Goal: Information Seeking & Learning: Find specific fact

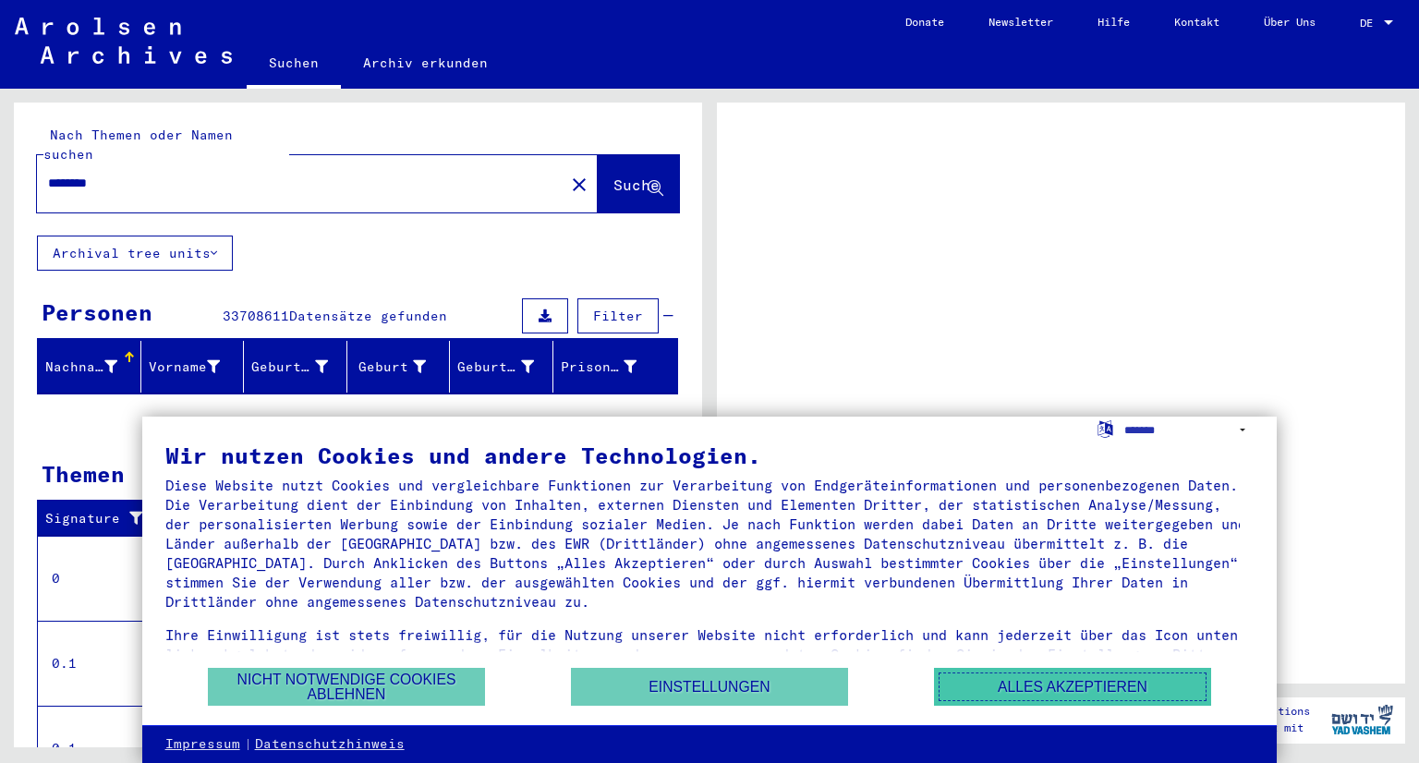
click at [1009, 689] on button "Alles akzeptieren" at bounding box center [1072, 687] width 277 height 38
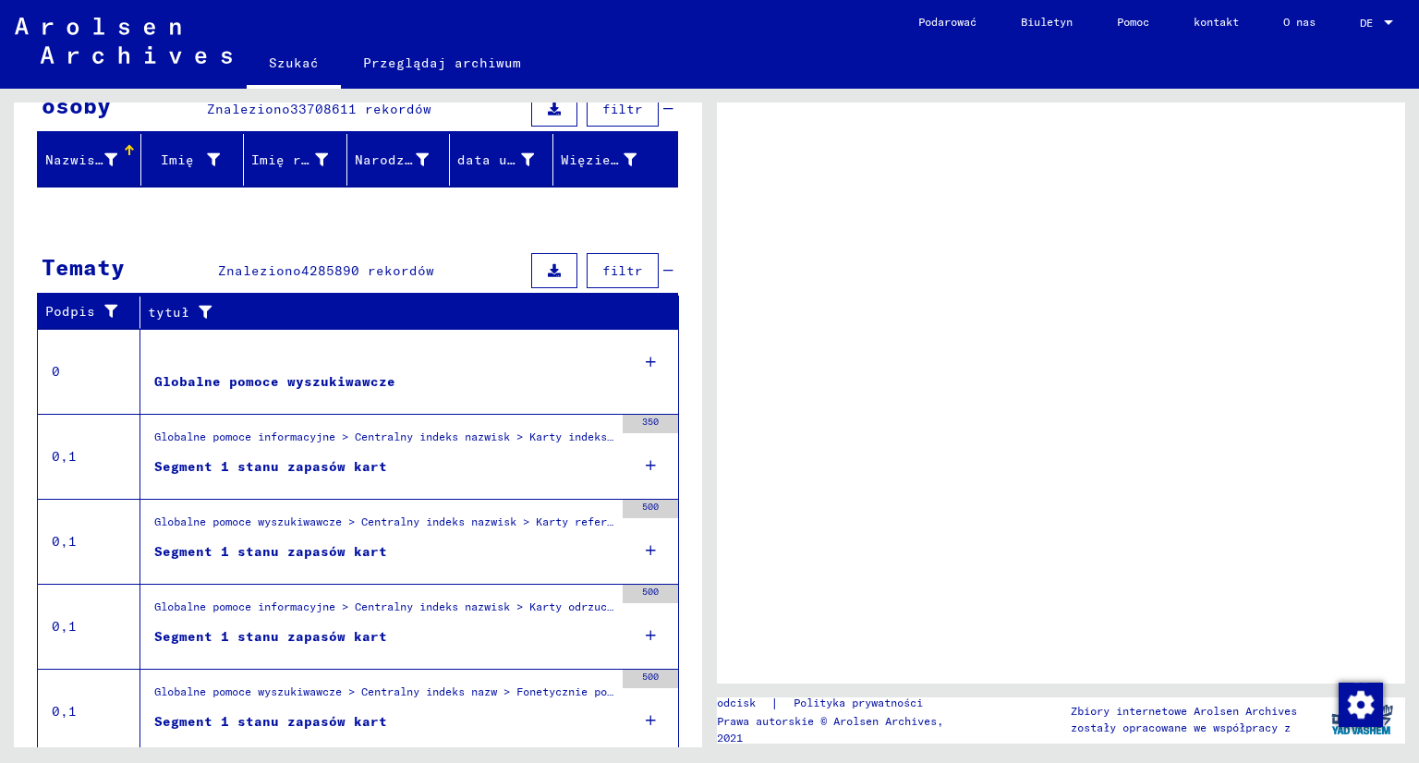
scroll to position [244, 0]
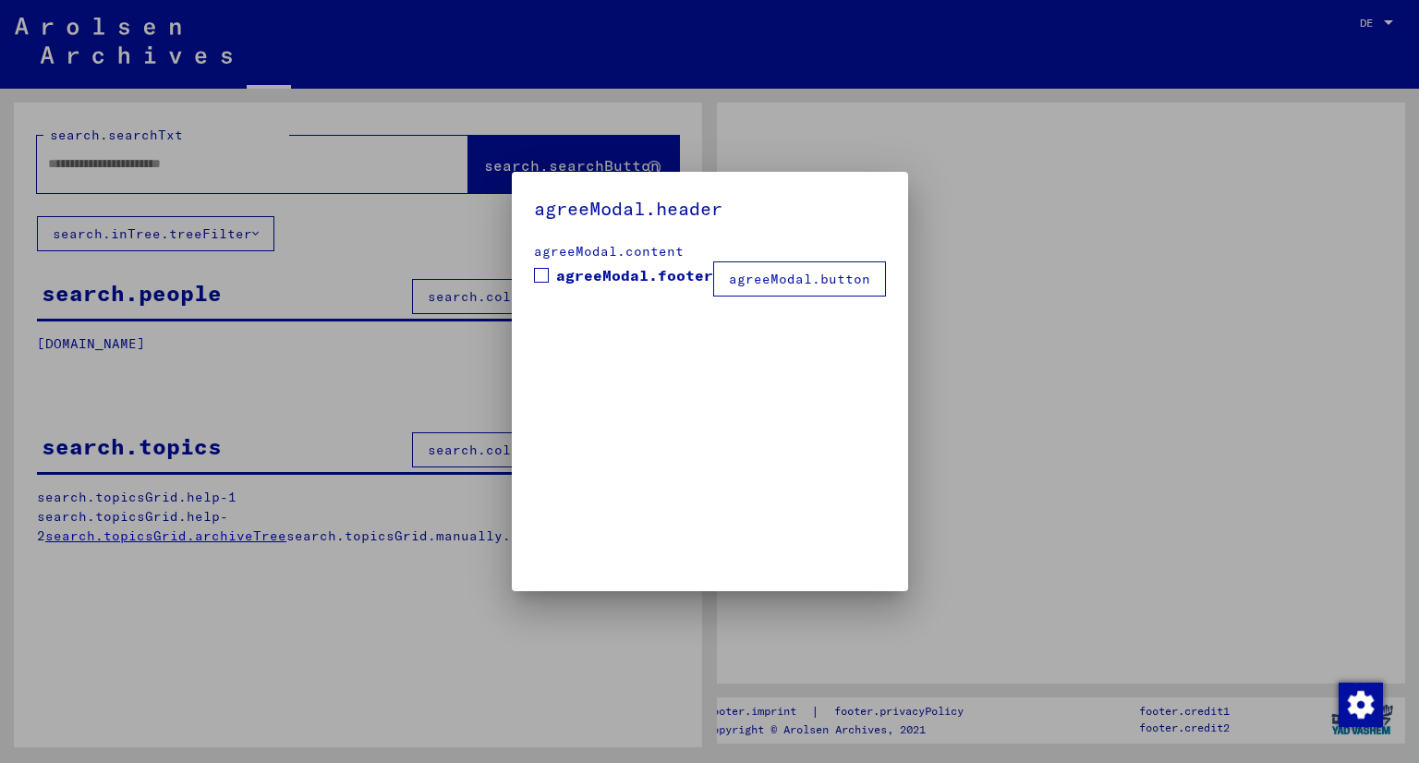
type input "********"
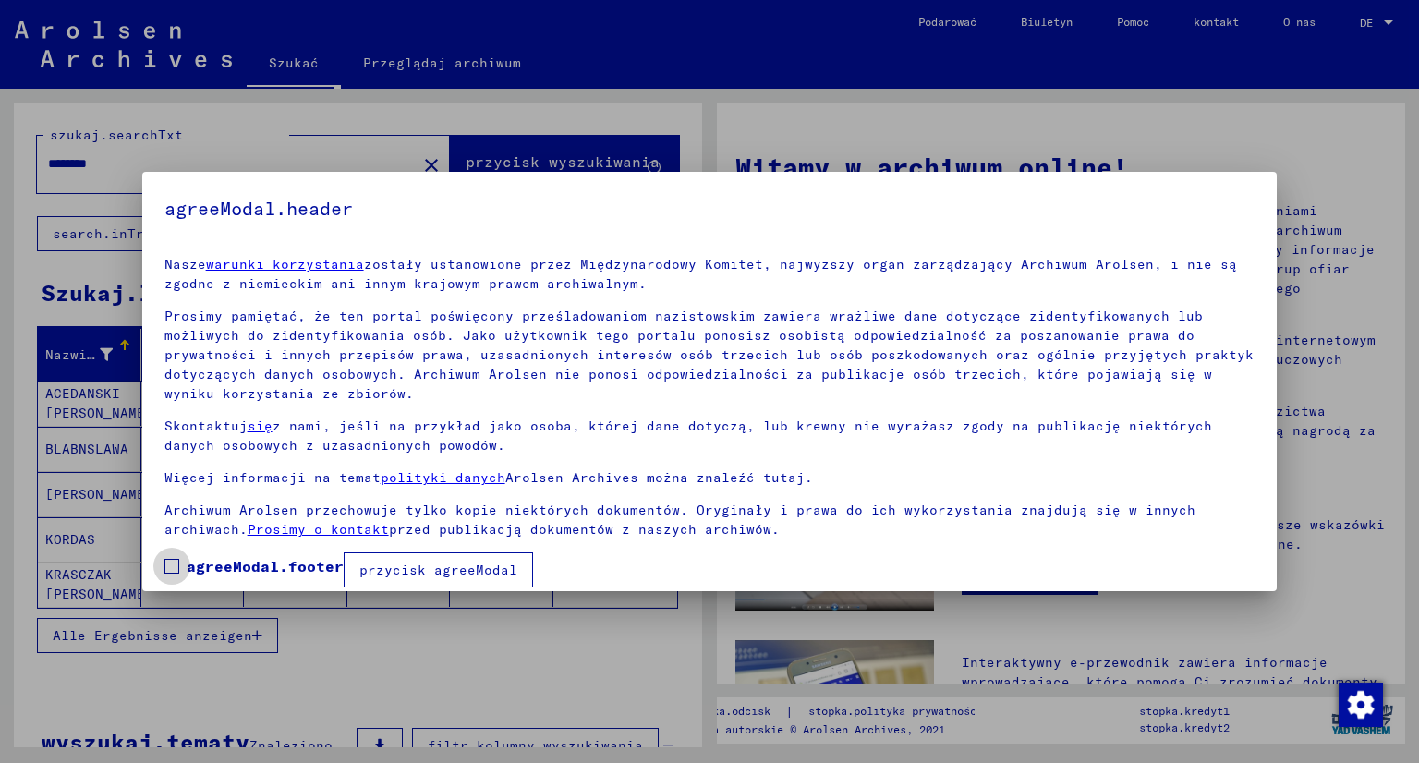
click at [189, 557] on font "agreeModal.footer" at bounding box center [265, 566] width 157 height 18
click at [382, 562] on font "przycisk agreeModal" at bounding box center [438, 570] width 158 height 17
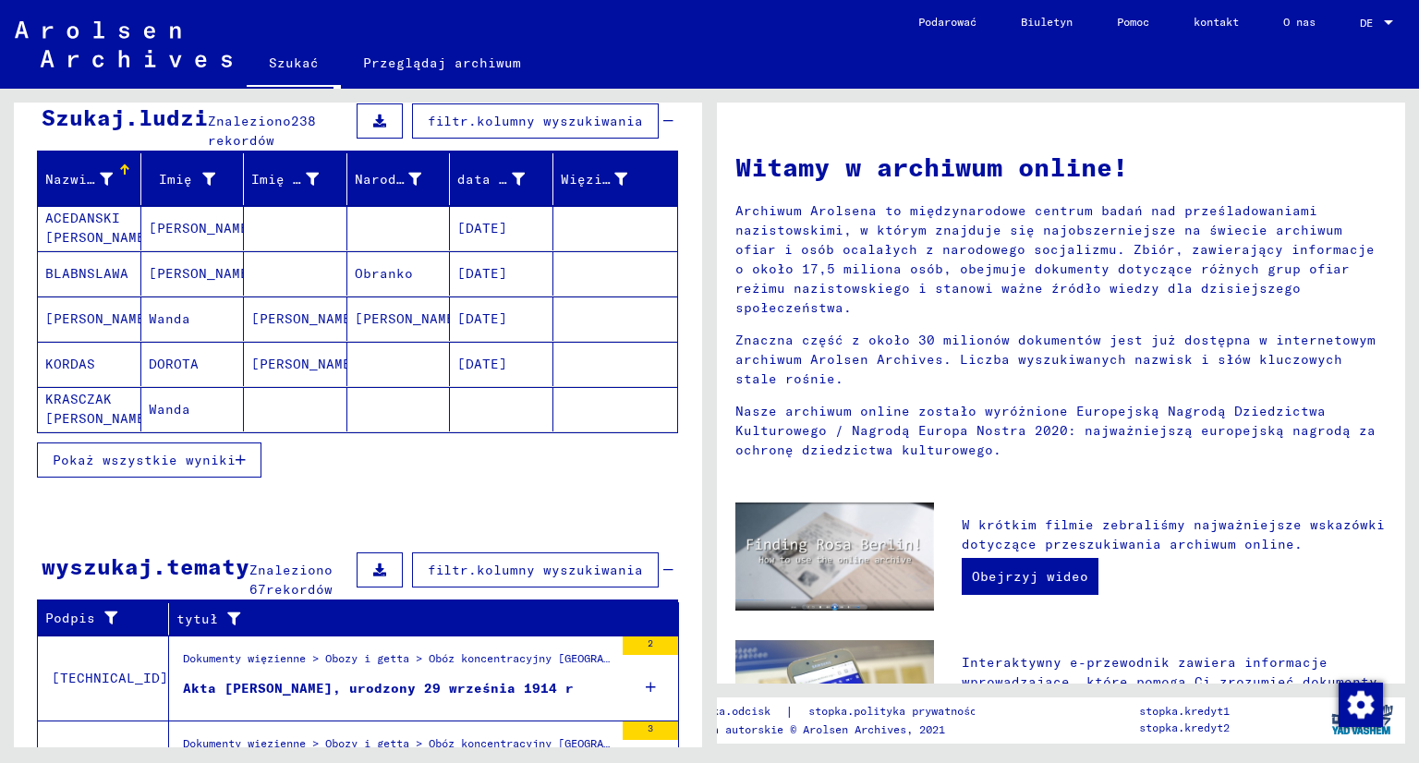
scroll to position [185, 0]
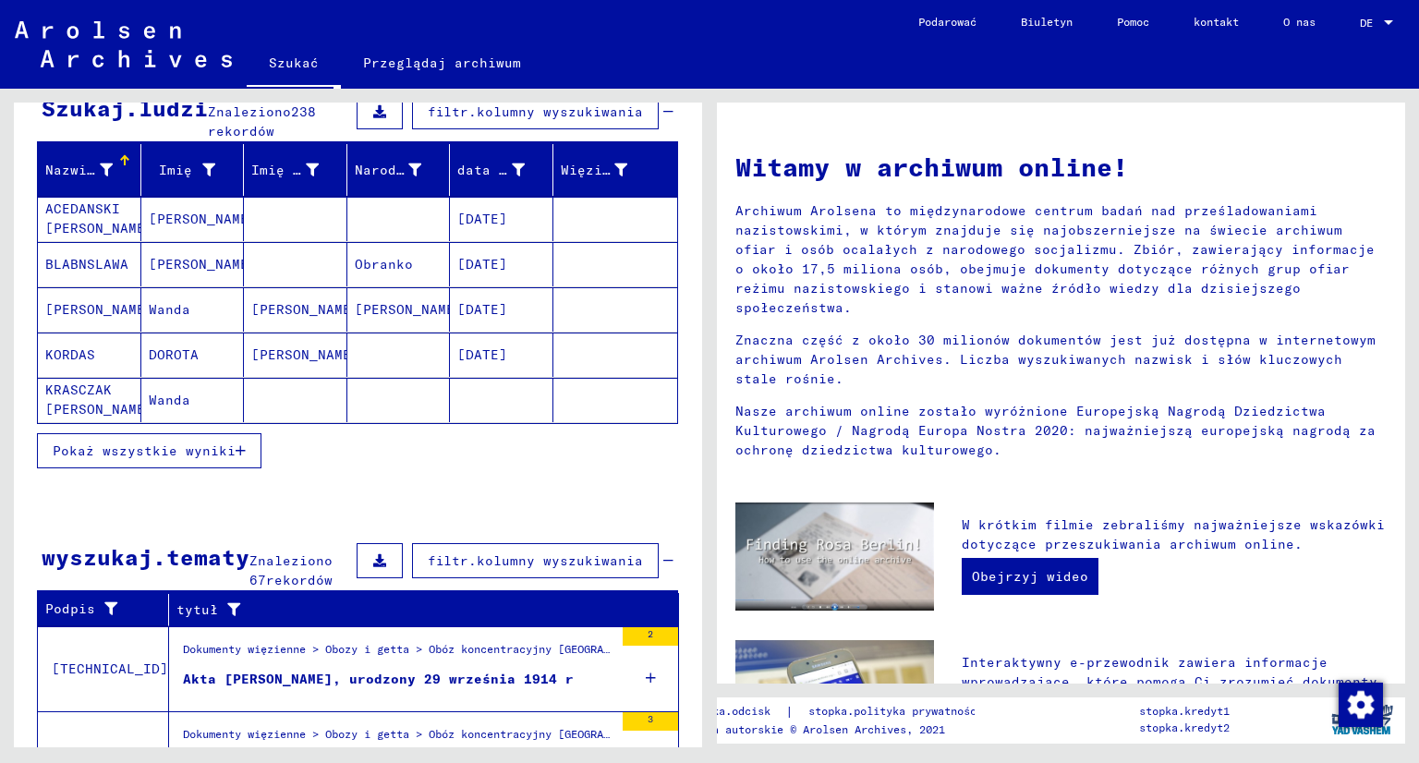
click at [139, 448] on font "Pokaż wszystkie wyniki" at bounding box center [144, 451] width 183 height 17
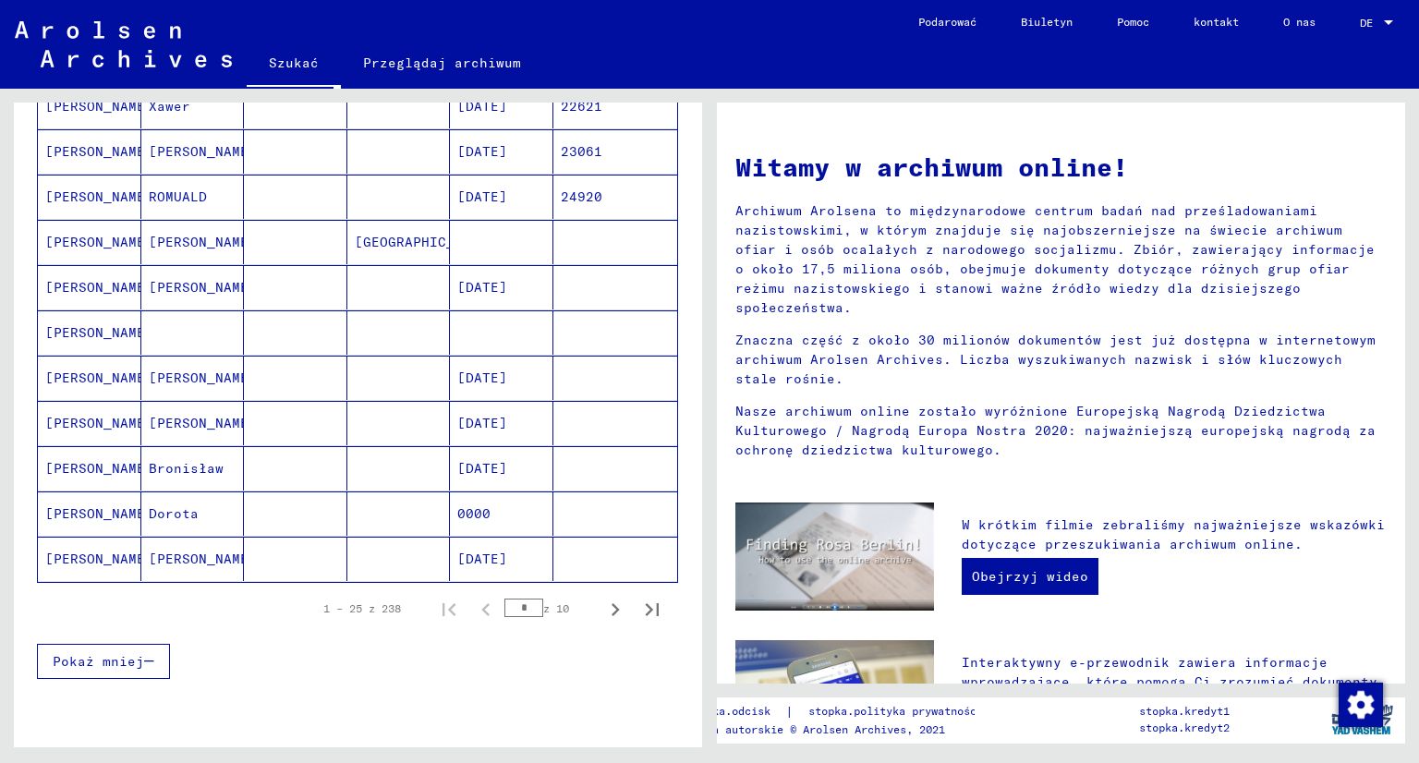
scroll to position [1016, 0]
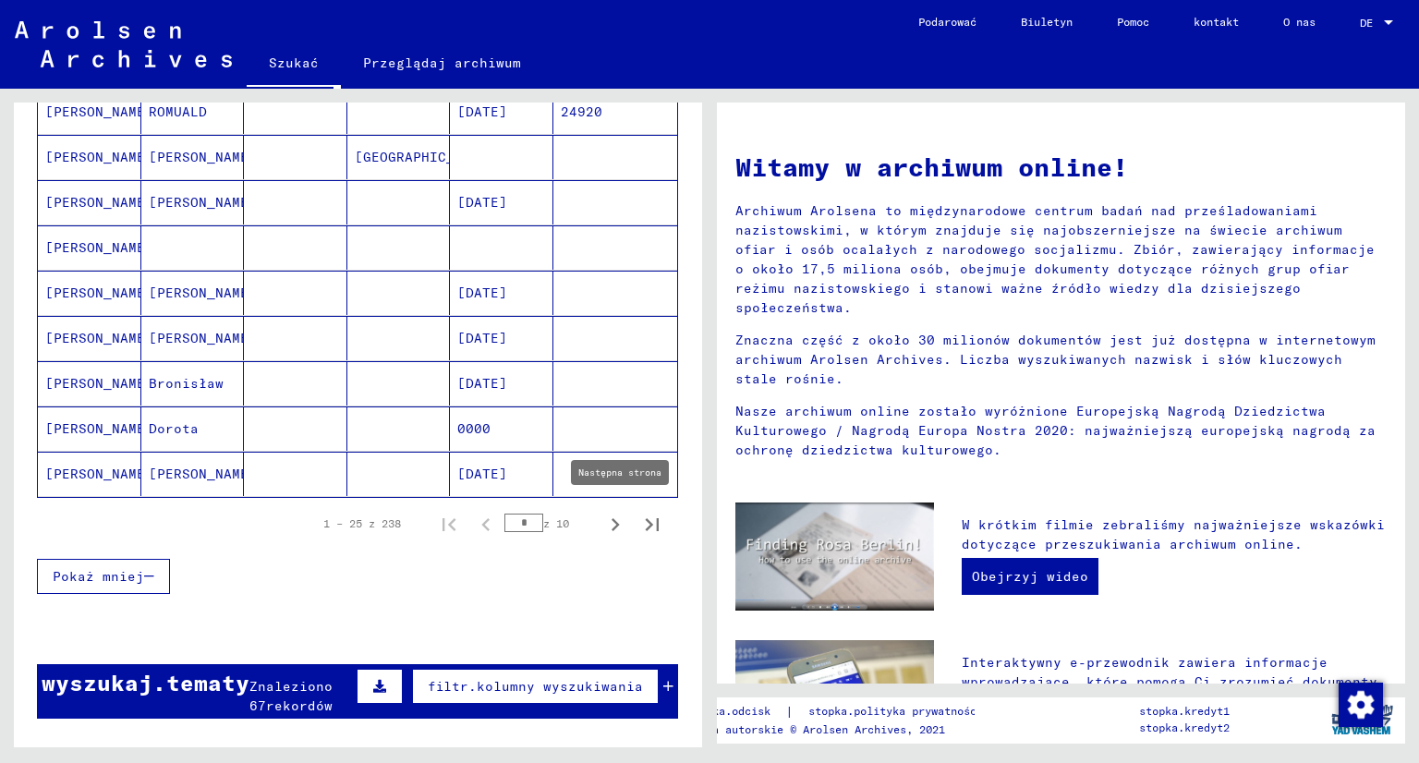
click at [602, 516] on icon "Następna strona" at bounding box center [615, 525] width 26 height 26
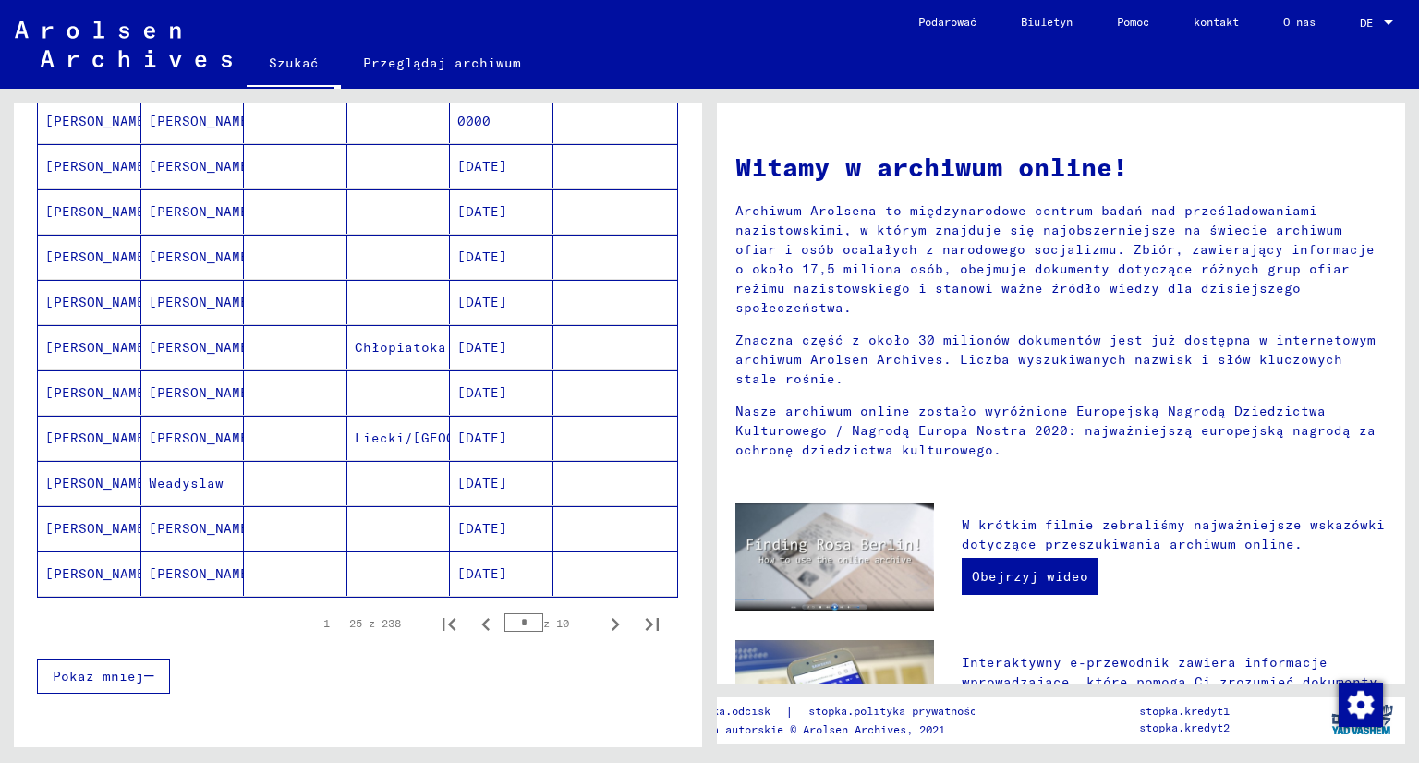
scroll to position [924, 0]
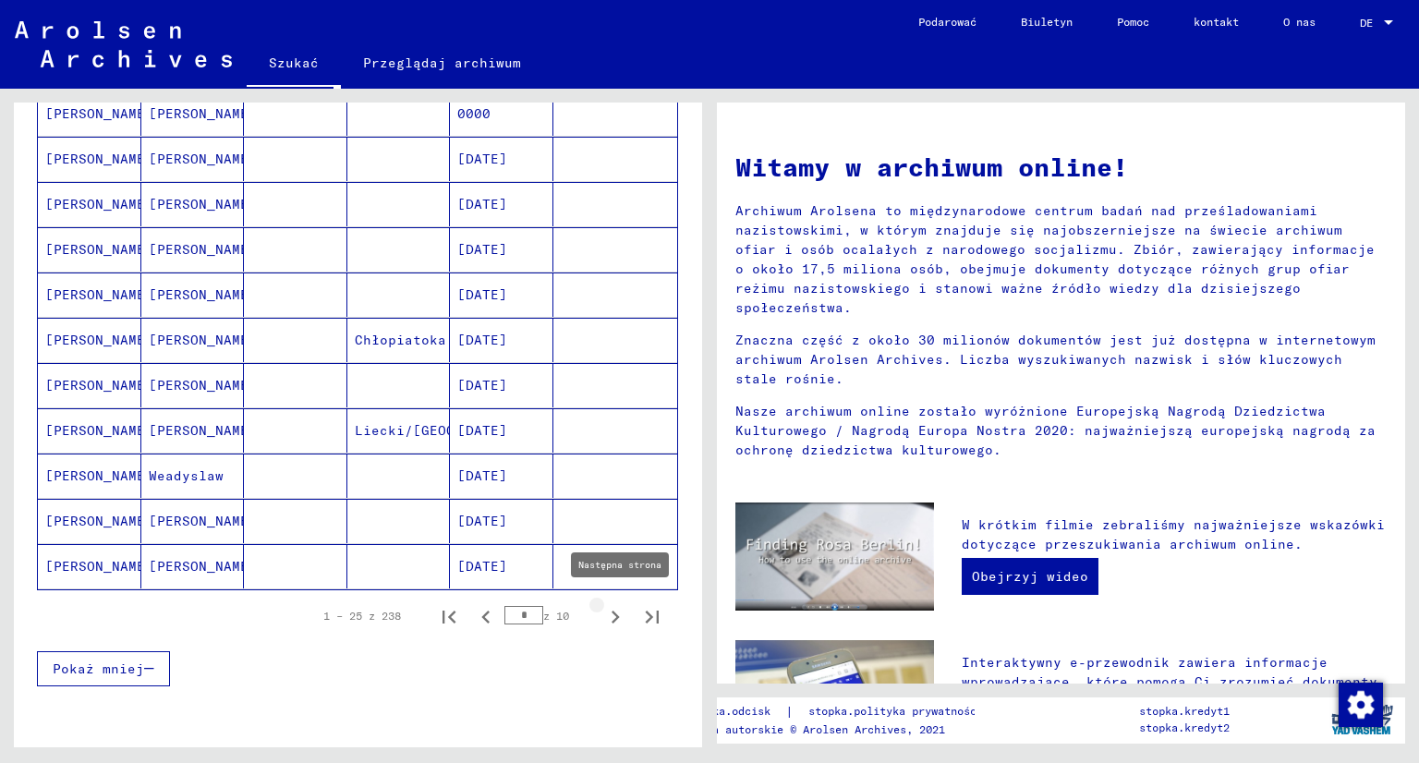
click at [612, 612] on icon "Następna strona" at bounding box center [616, 617] width 8 height 13
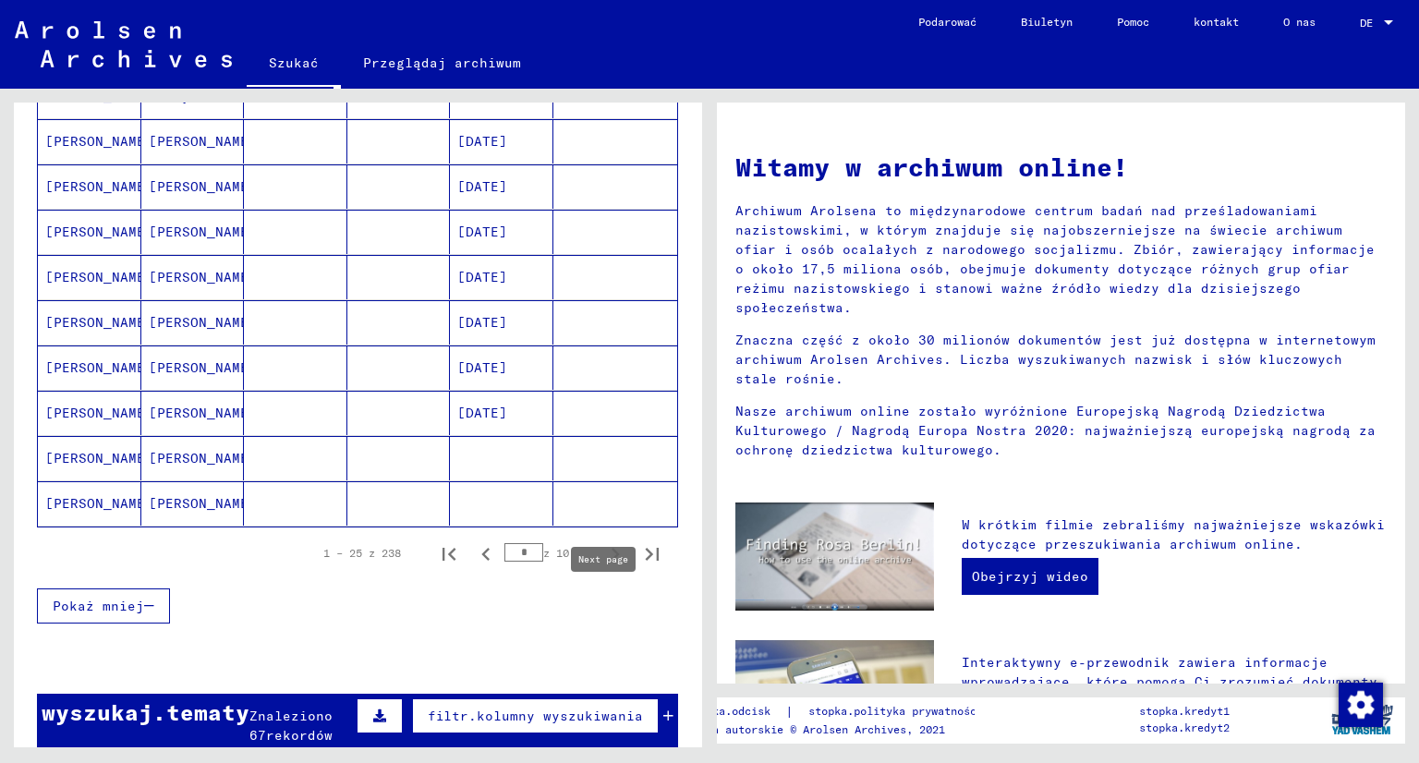
scroll to position [1016, 0]
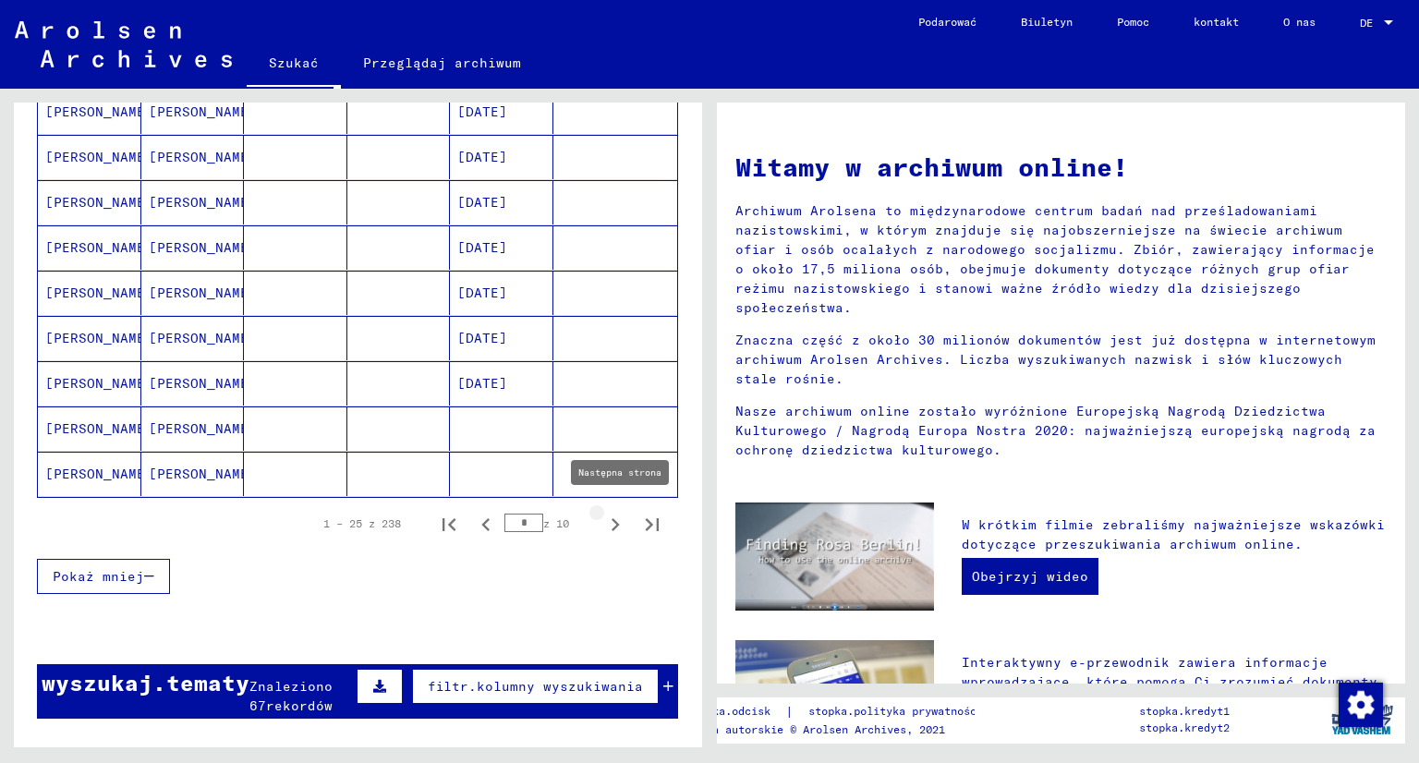
click at [612, 522] on icon "Następna strona" at bounding box center [616, 524] width 8 height 13
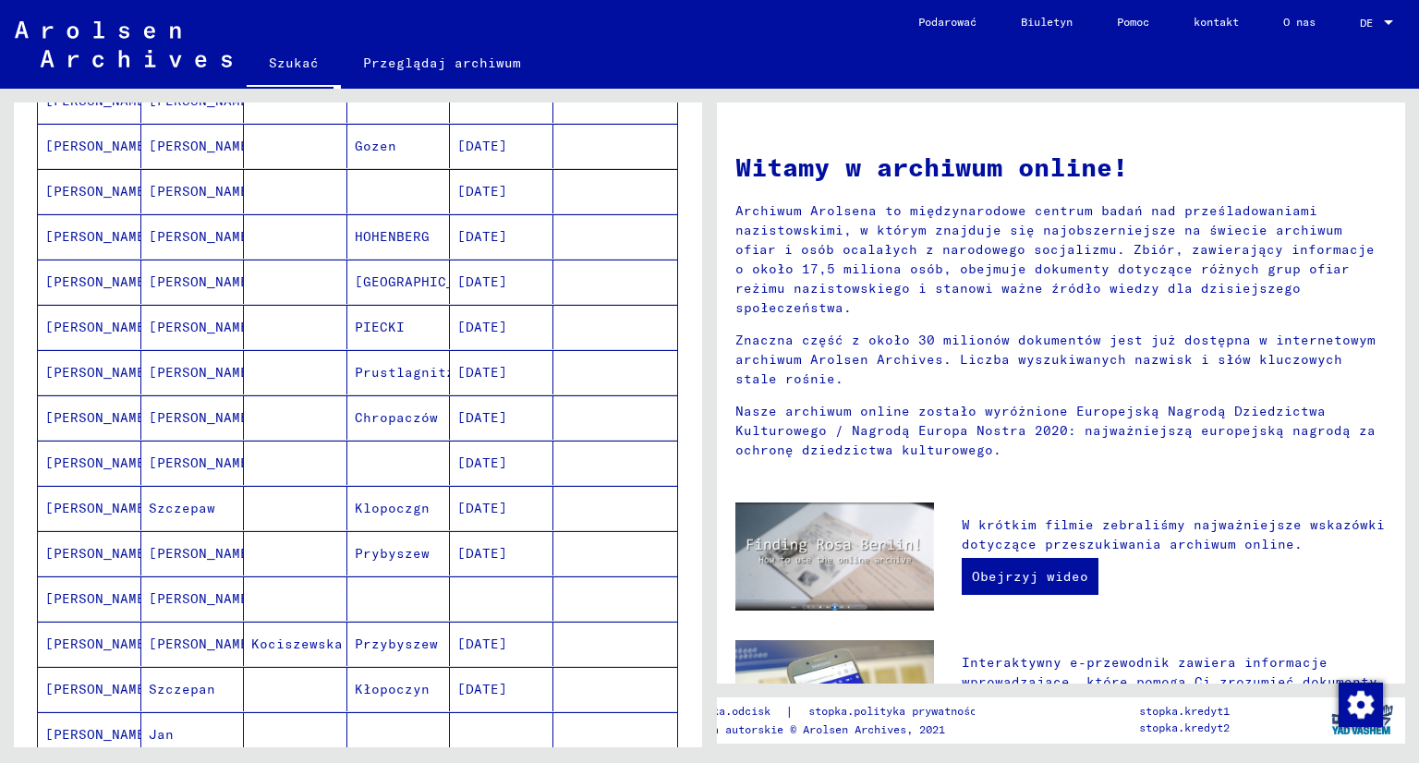
scroll to position [462, 0]
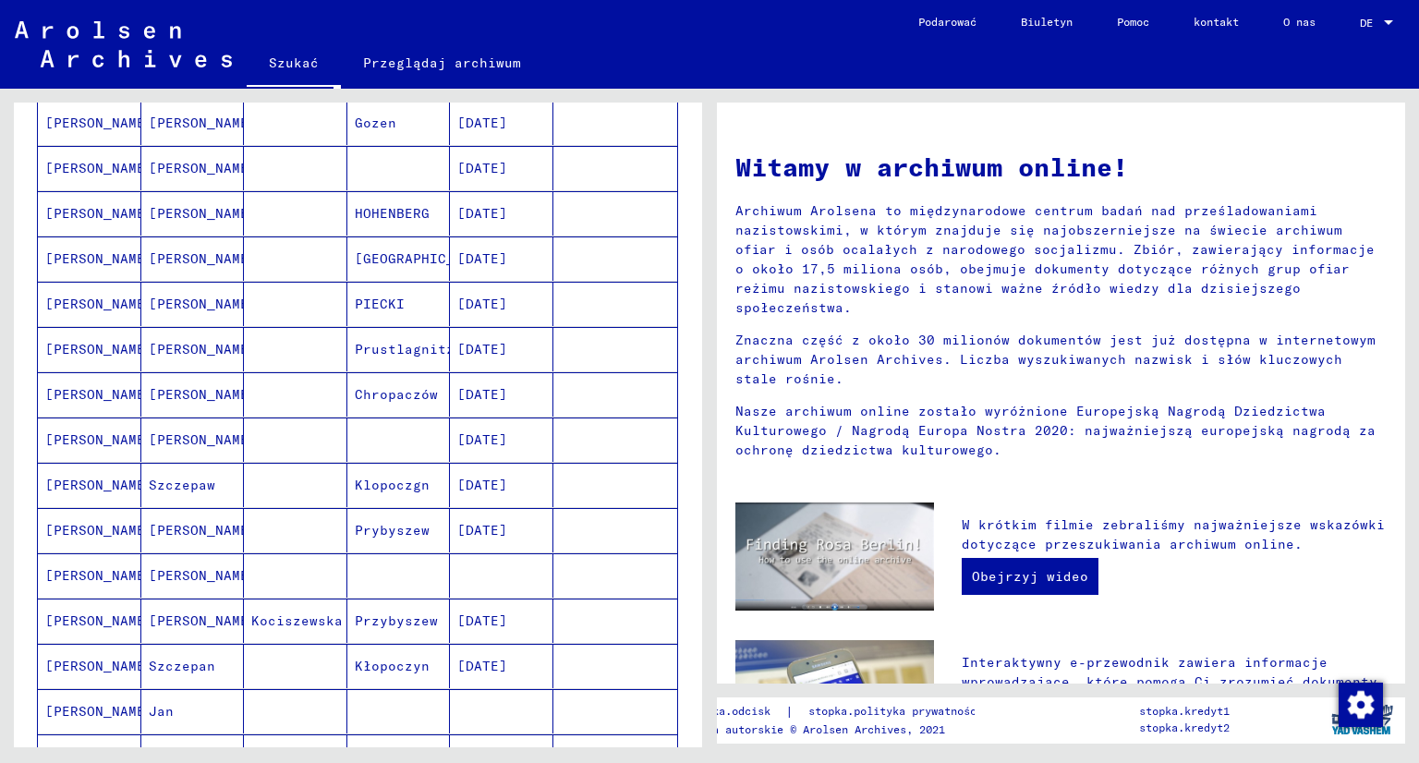
click at [150, 346] on font "[PERSON_NAME]" at bounding box center [203, 349] width 108 height 17
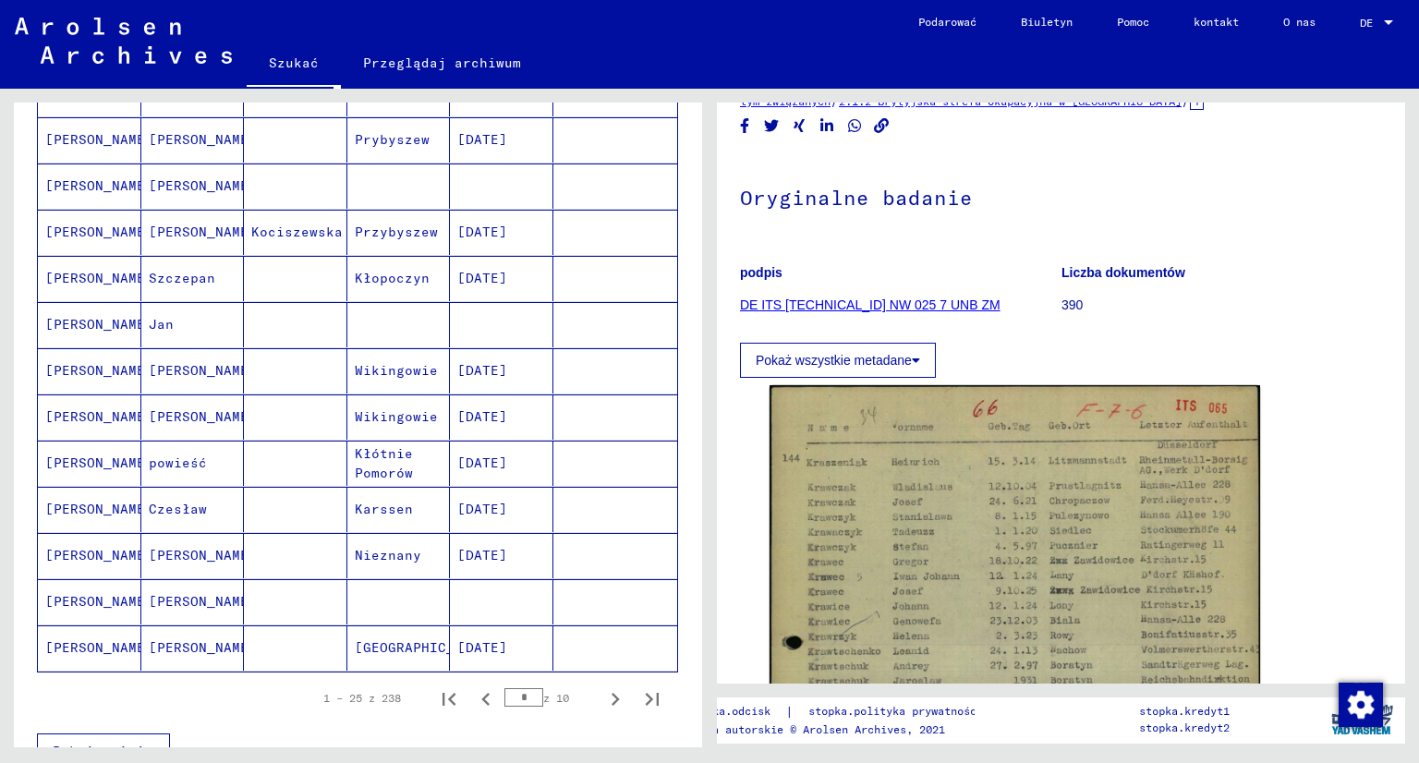
scroll to position [927, 0]
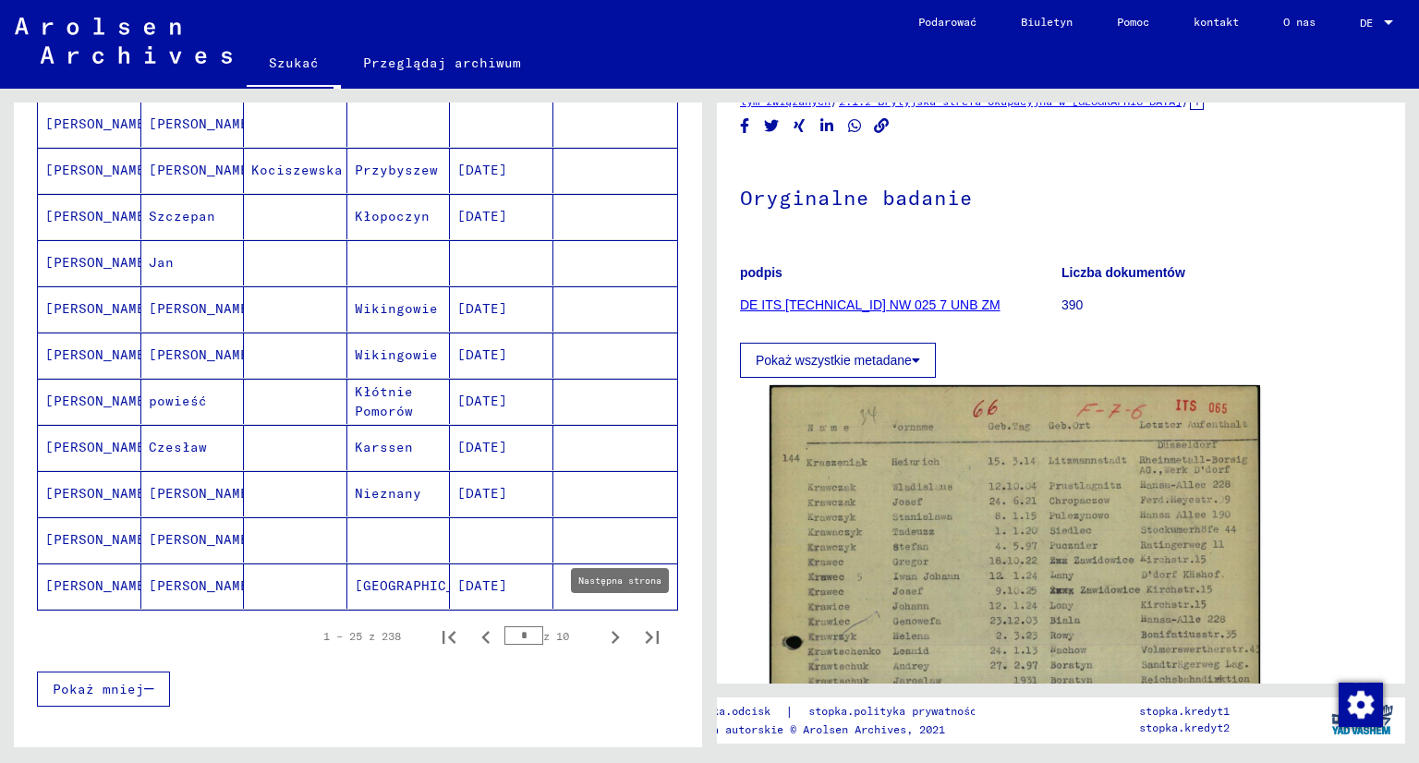
click at [602, 625] on icon "Następna strona" at bounding box center [615, 638] width 26 height 26
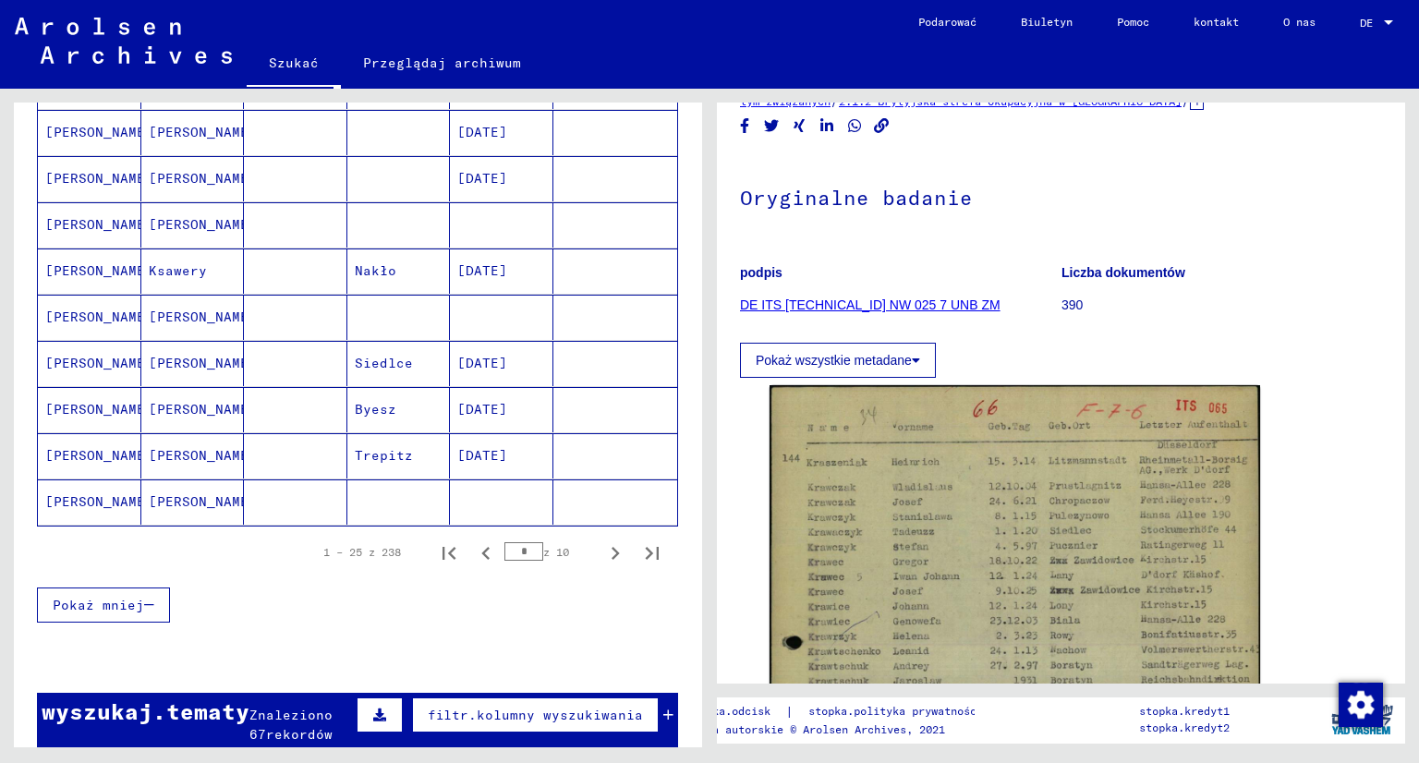
scroll to position [1019, 0]
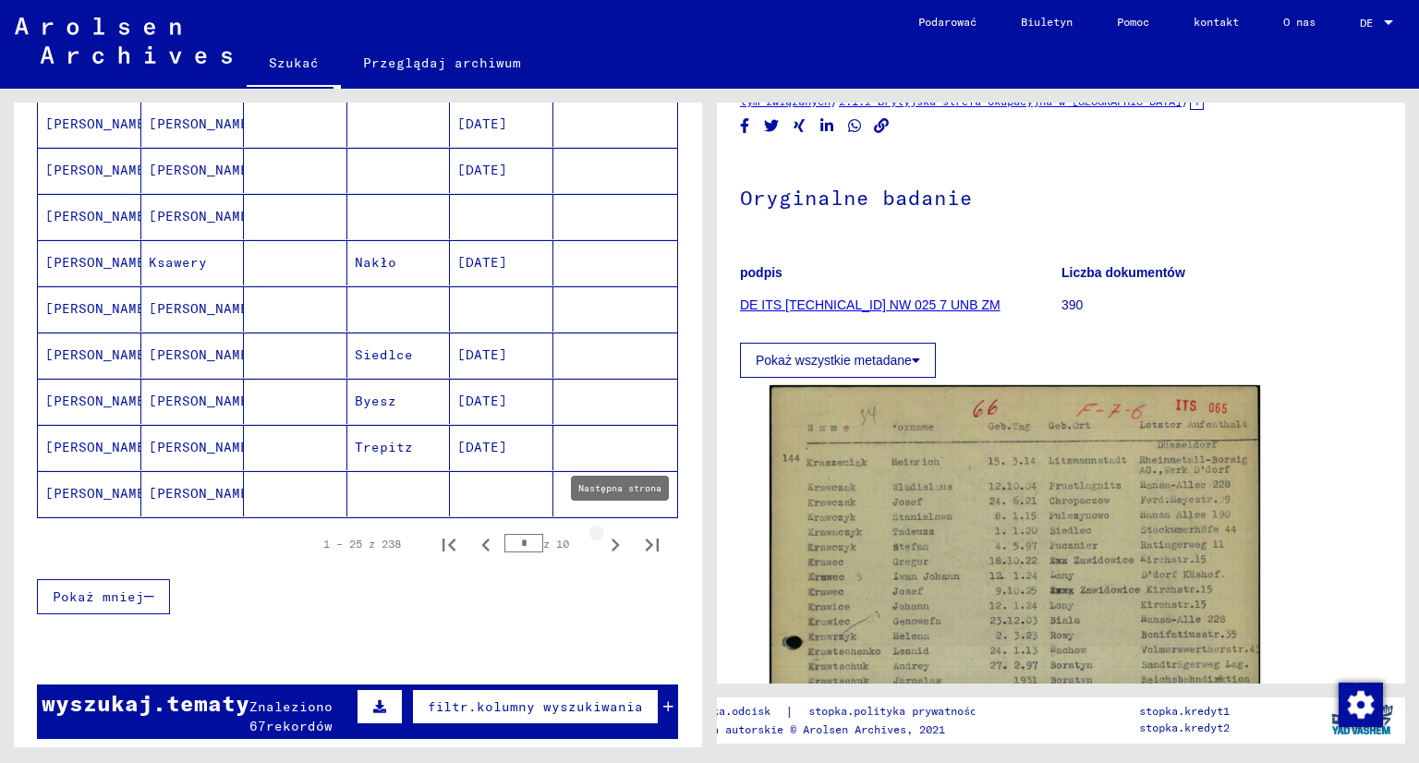
click at [612, 539] on icon "Następna strona" at bounding box center [616, 545] width 8 height 13
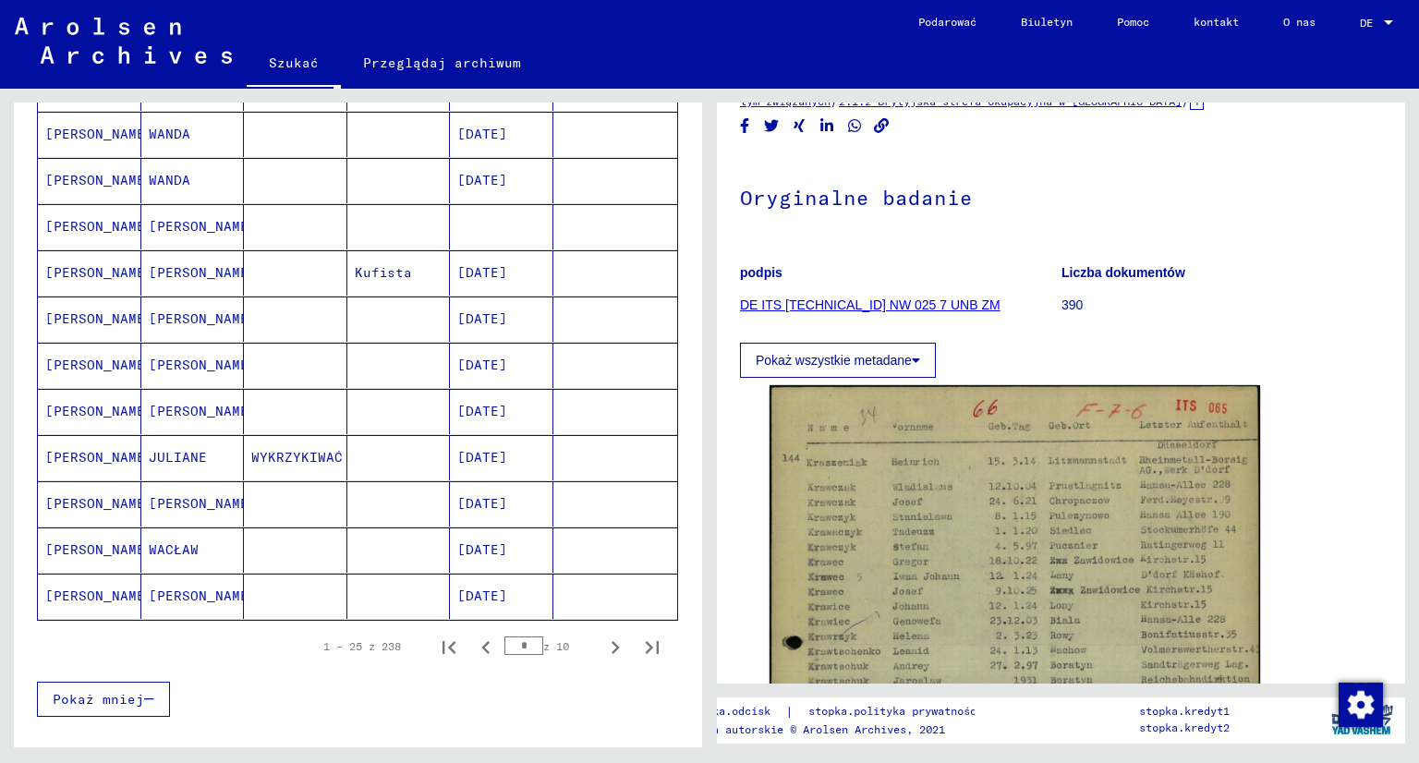
scroll to position [927, 0]
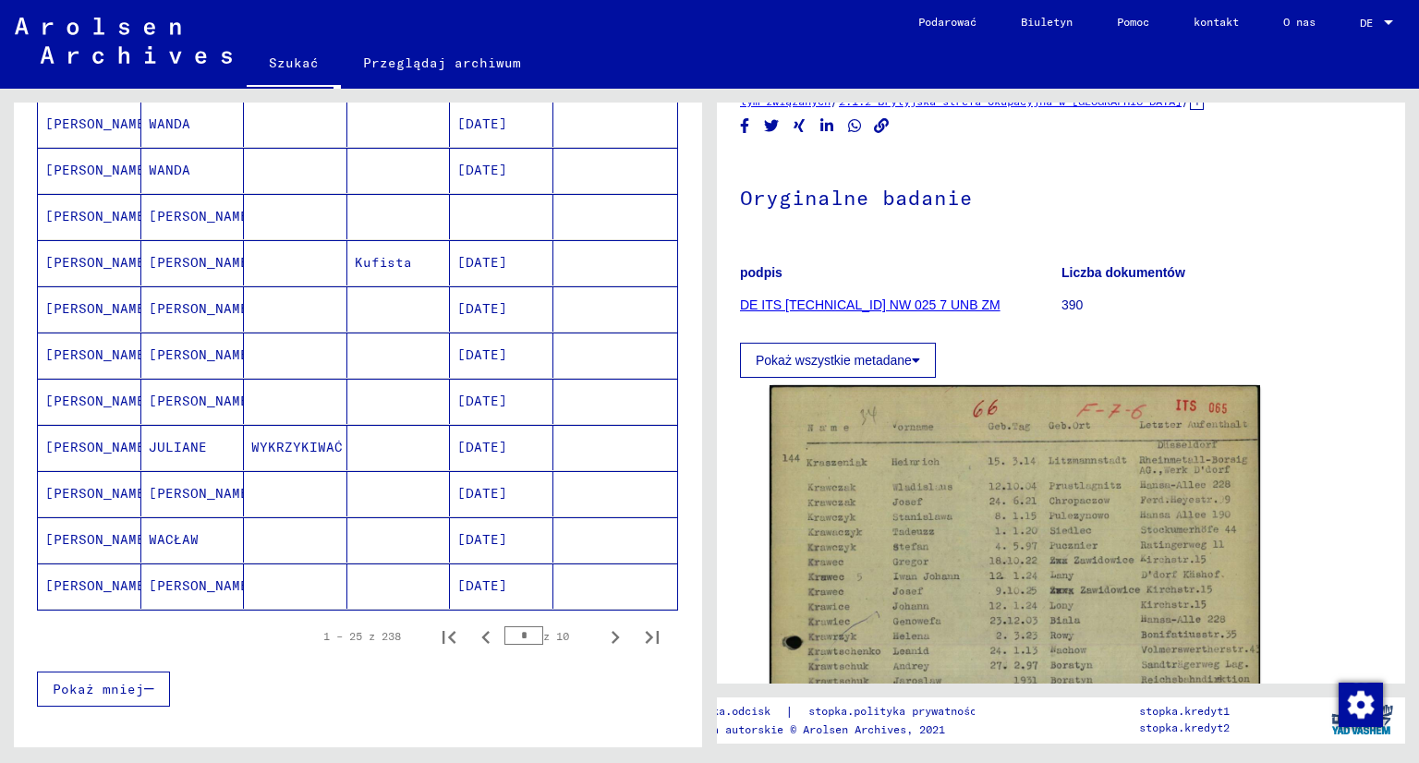
click at [67, 439] on font "[PERSON_NAME]" at bounding box center [99, 447] width 108 height 17
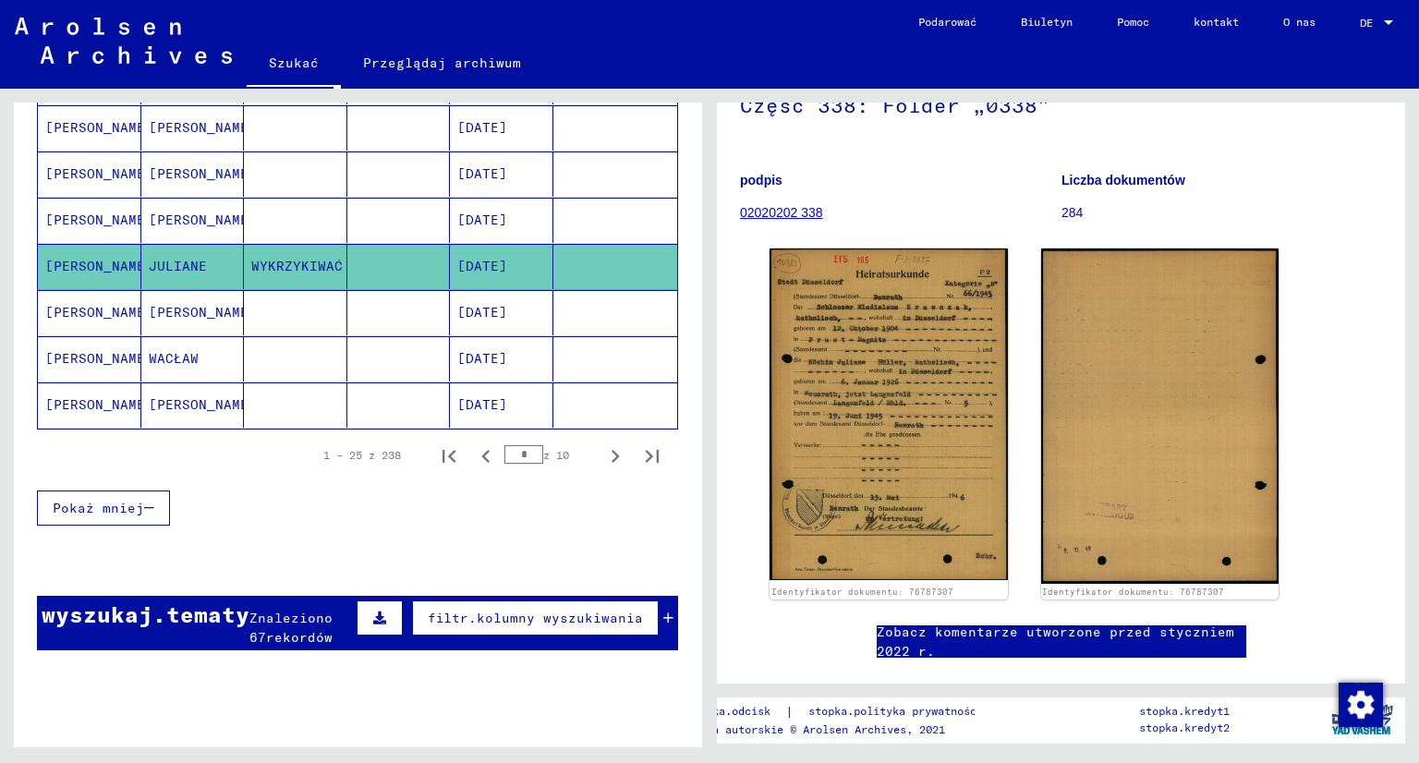
scroll to position [1109, 0]
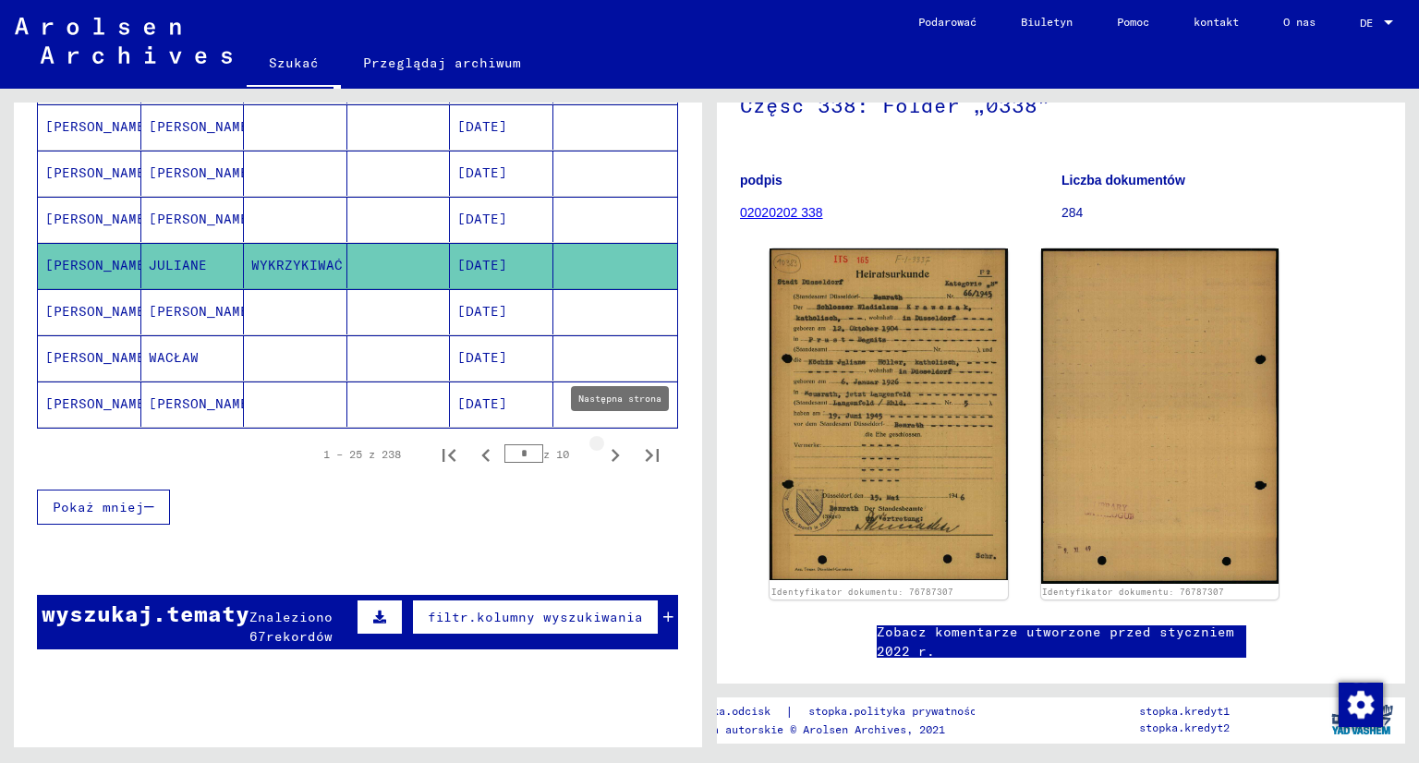
click at [602, 443] on icon "Następna strona" at bounding box center [615, 456] width 26 height 26
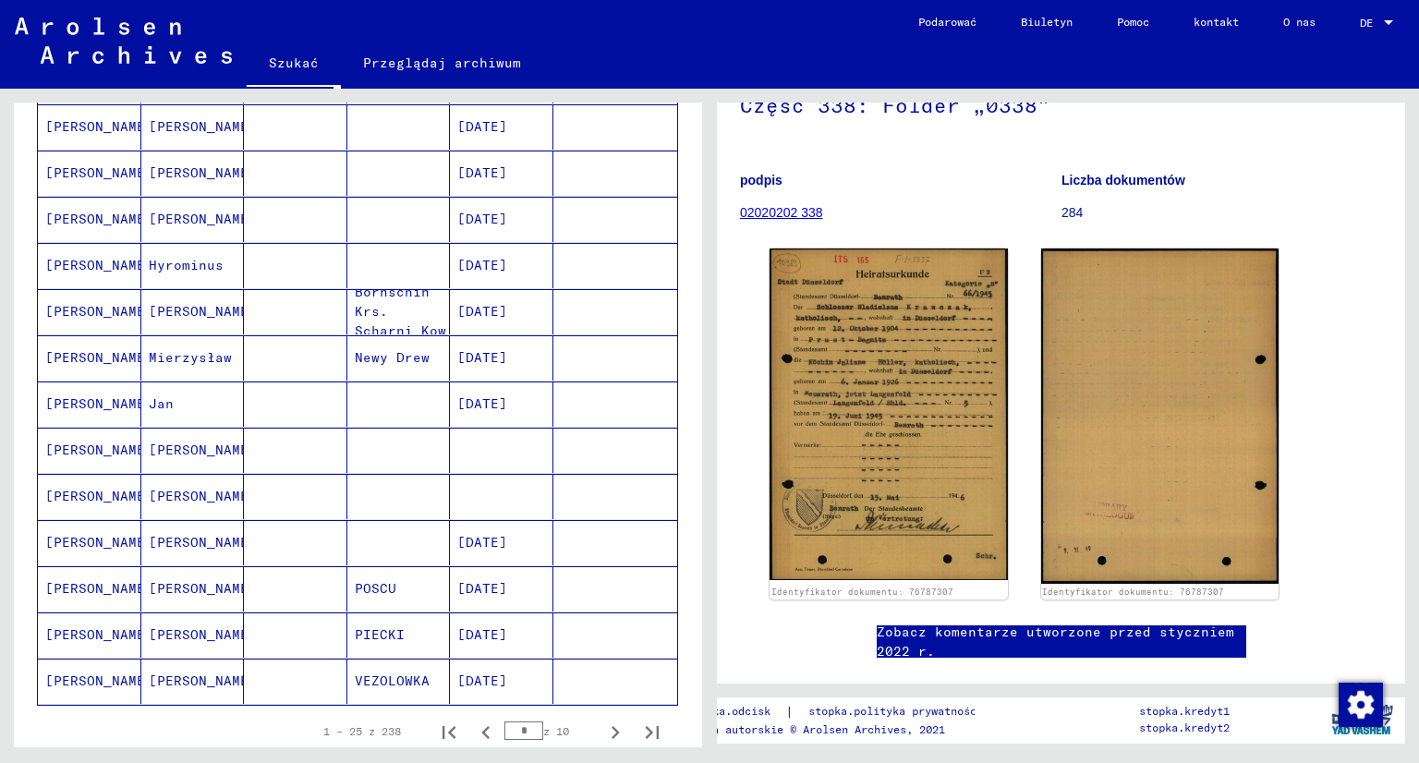
scroll to position [924, 0]
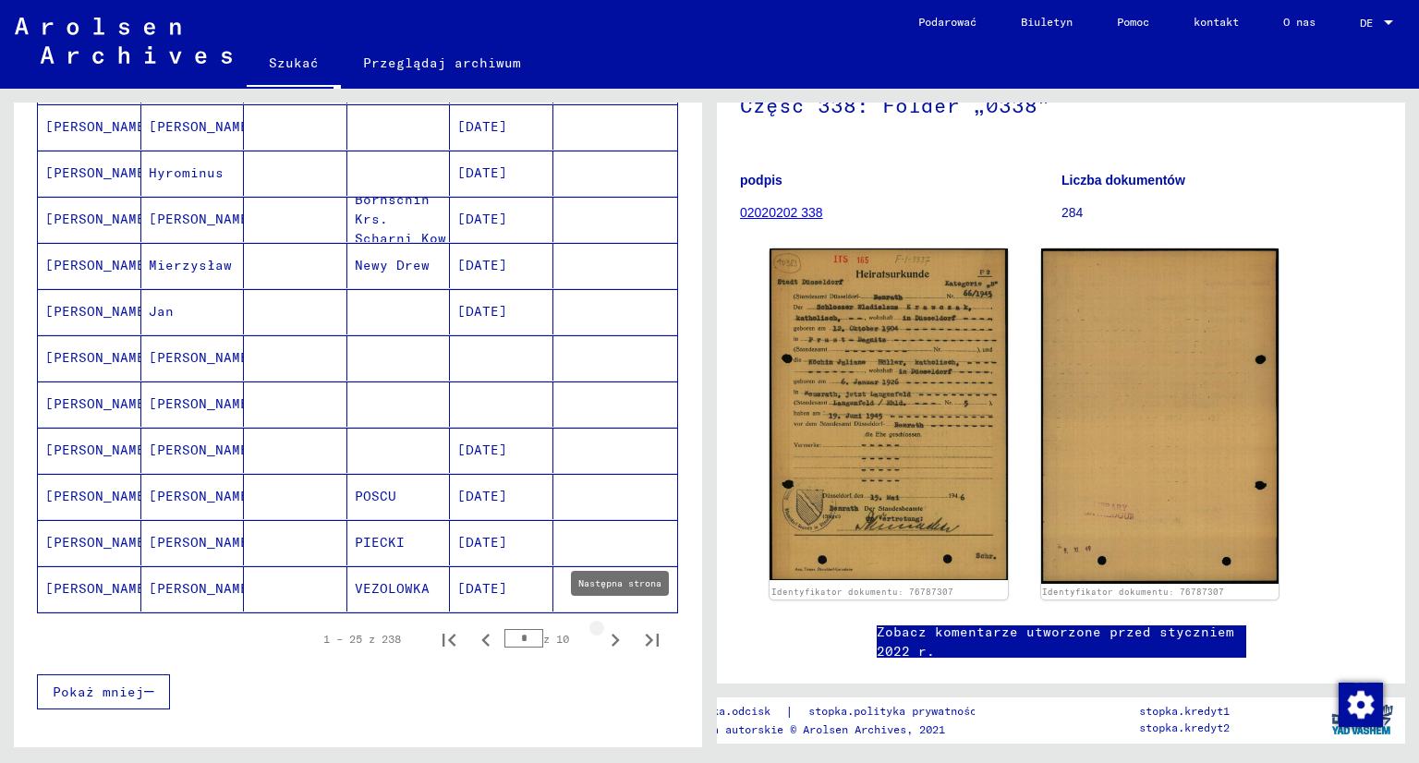
click at [602, 629] on icon "Następna strona" at bounding box center [615, 640] width 26 height 26
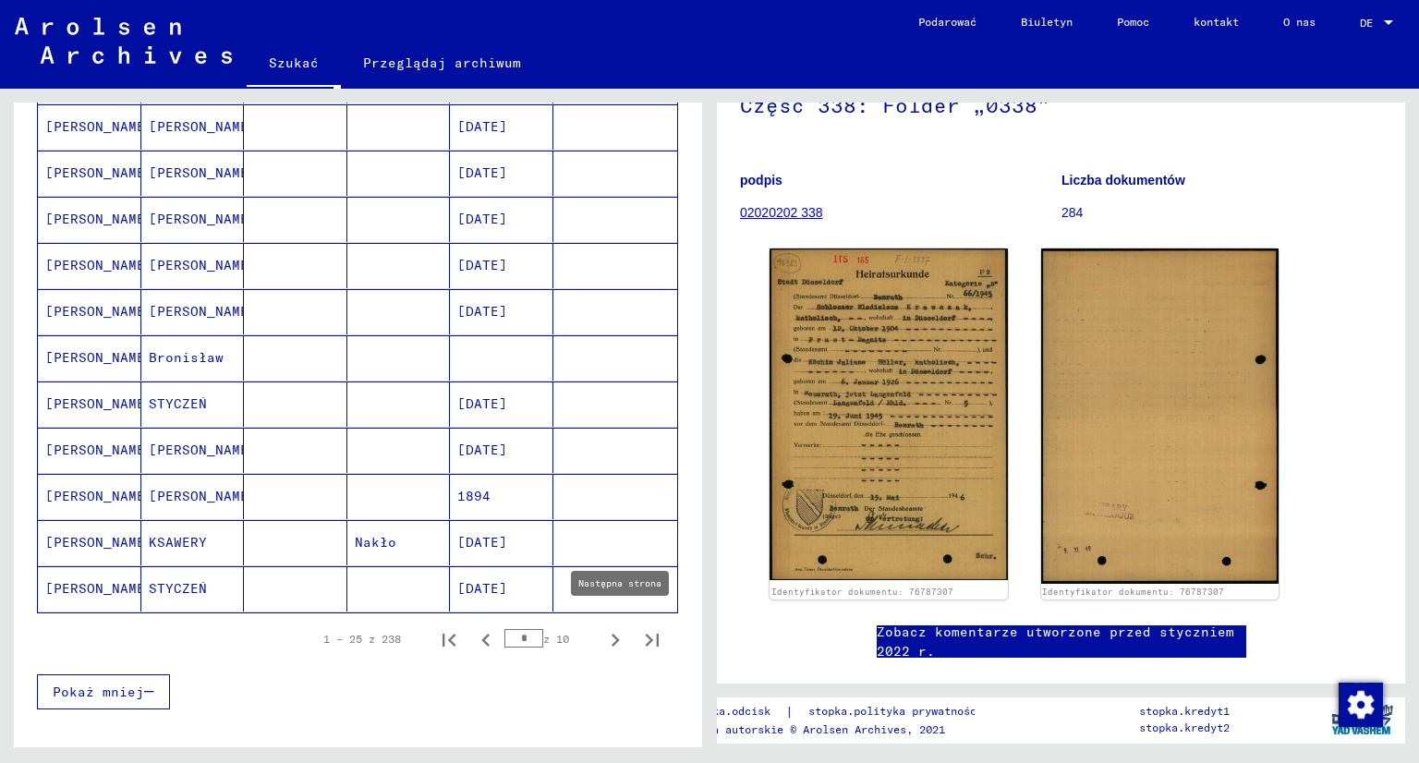
click at [602, 629] on icon "Następna strona" at bounding box center [615, 640] width 26 height 26
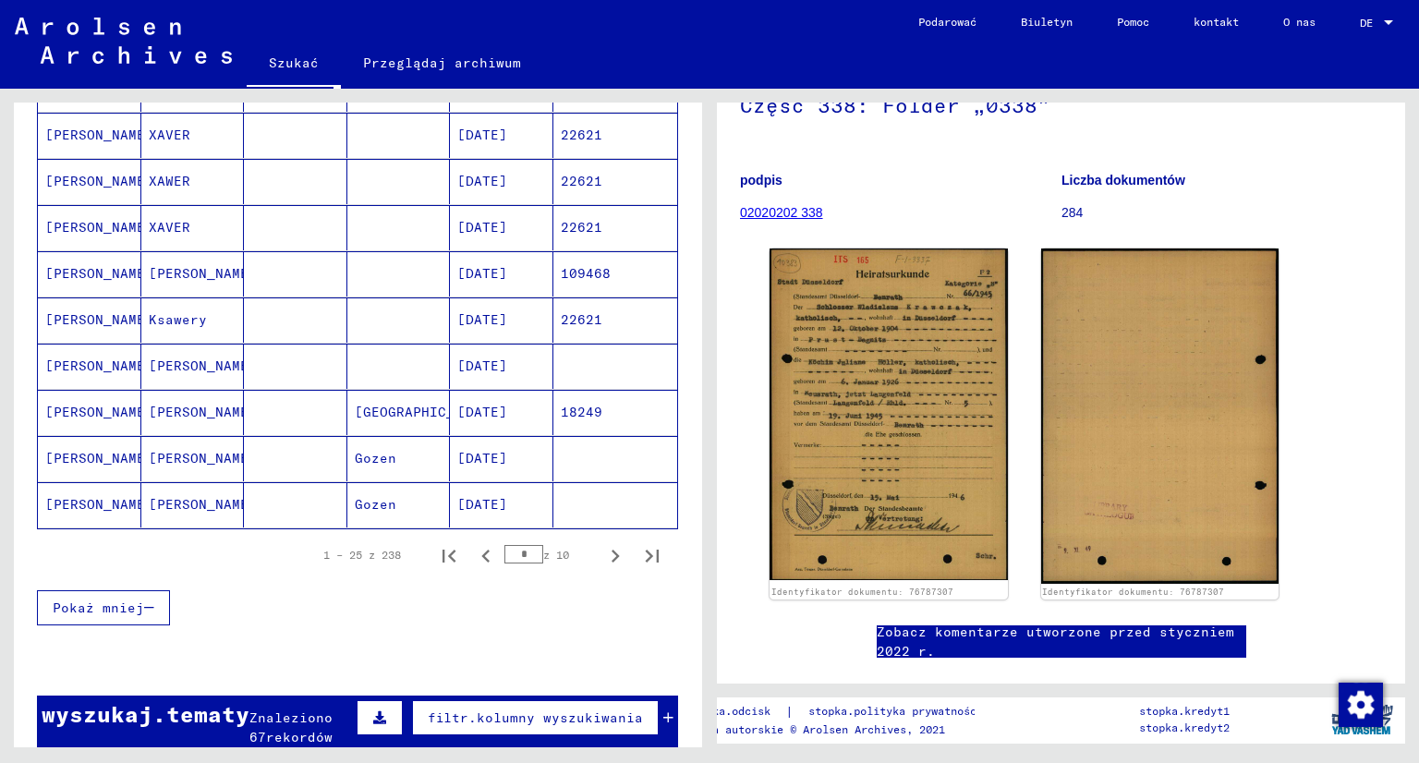
scroll to position [1016, 0]
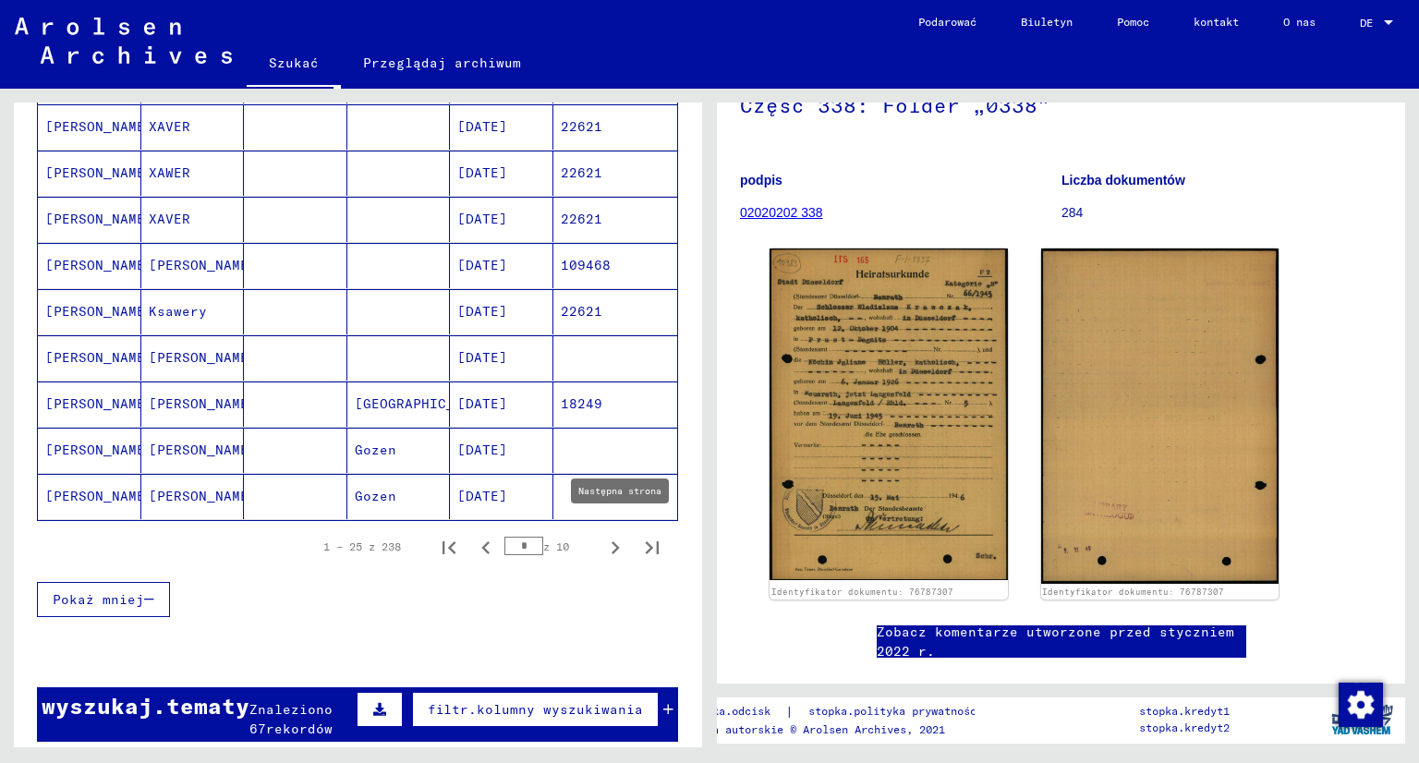
click at [602, 537] on icon "Następna strona" at bounding box center [615, 548] width 26 height 26
type input "**"
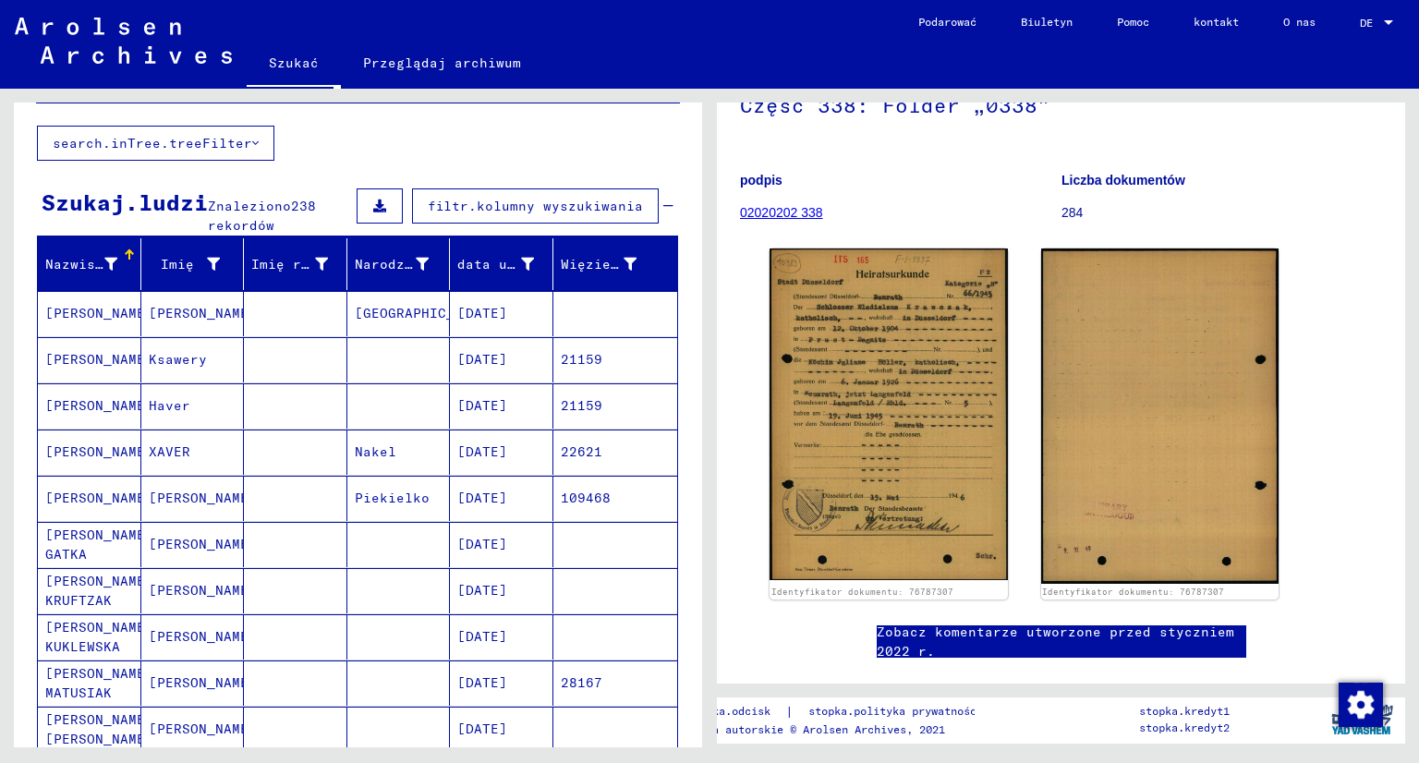
scroll to position [0, 0]
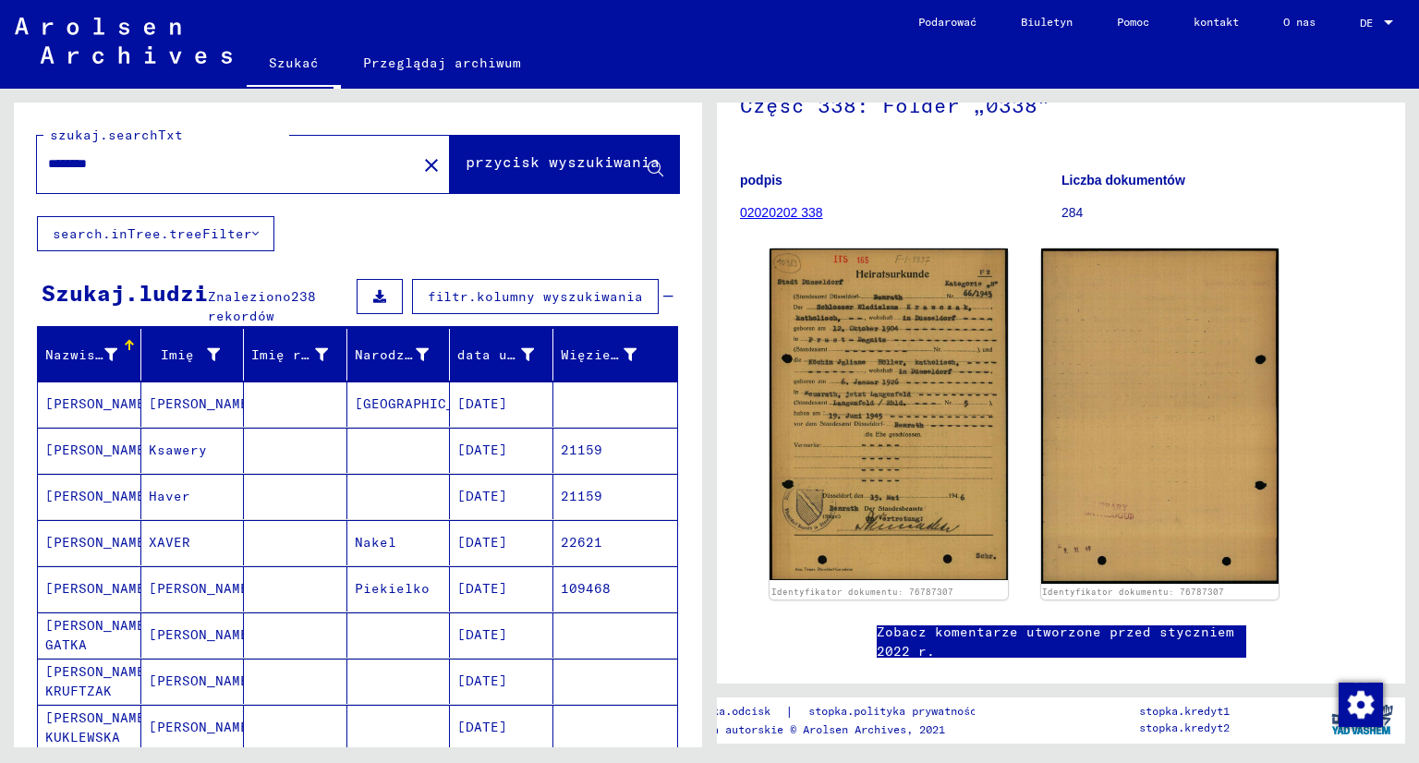
click at [148, 156] on input "********" at bounding box center [227, 163] width 358 height 19
type input "**********"
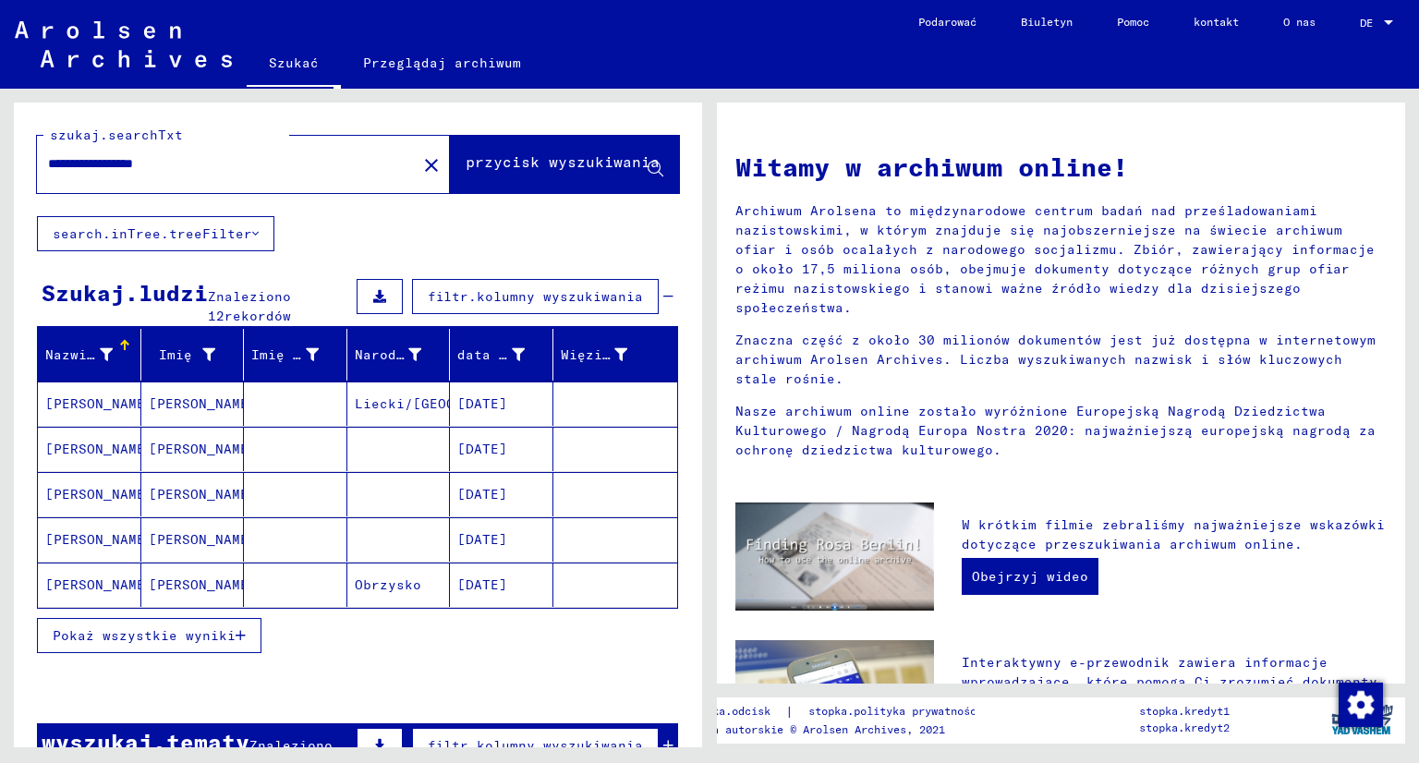
click at [179, 629] on font "Pokaż wszystkie wyniki" at bounding box center [144, 635] width 183 height 17
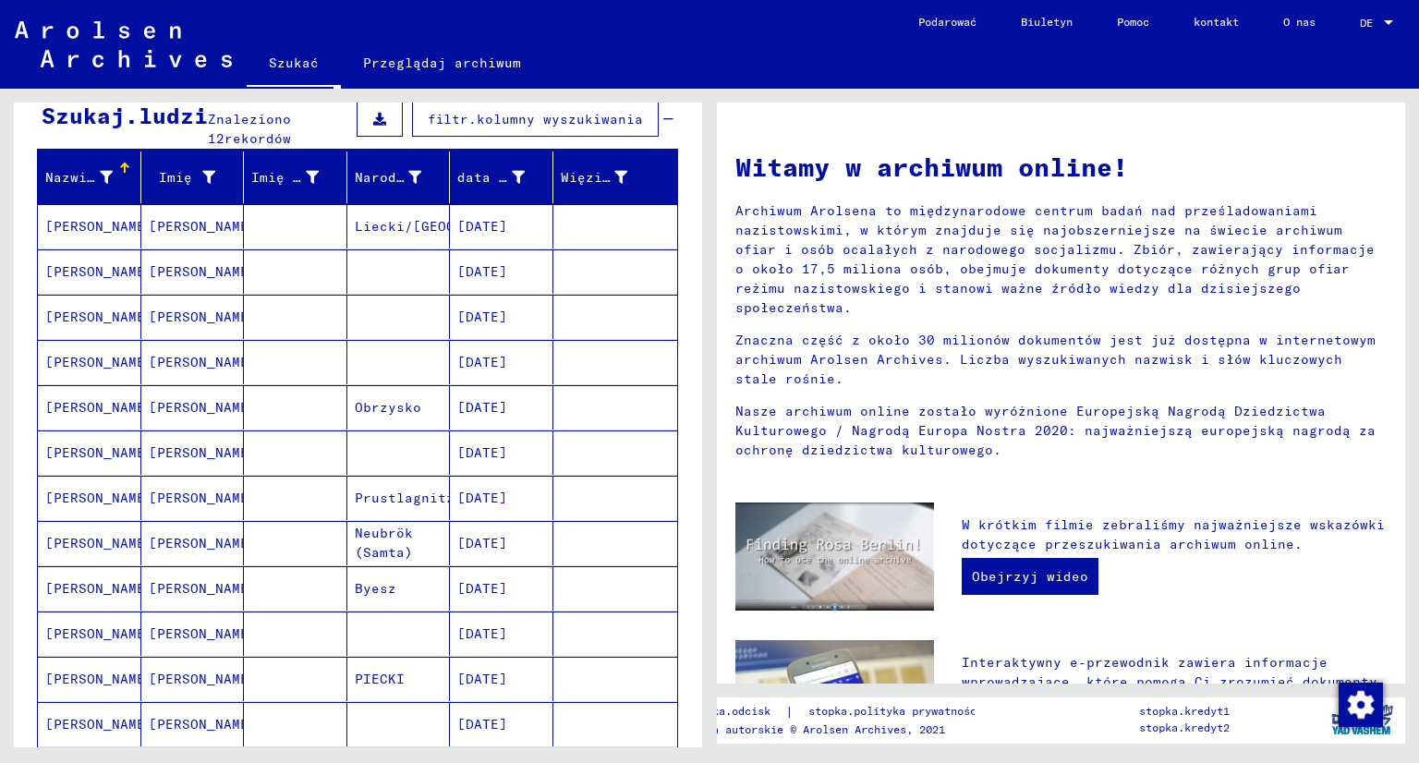
scroll to position [185, 0]
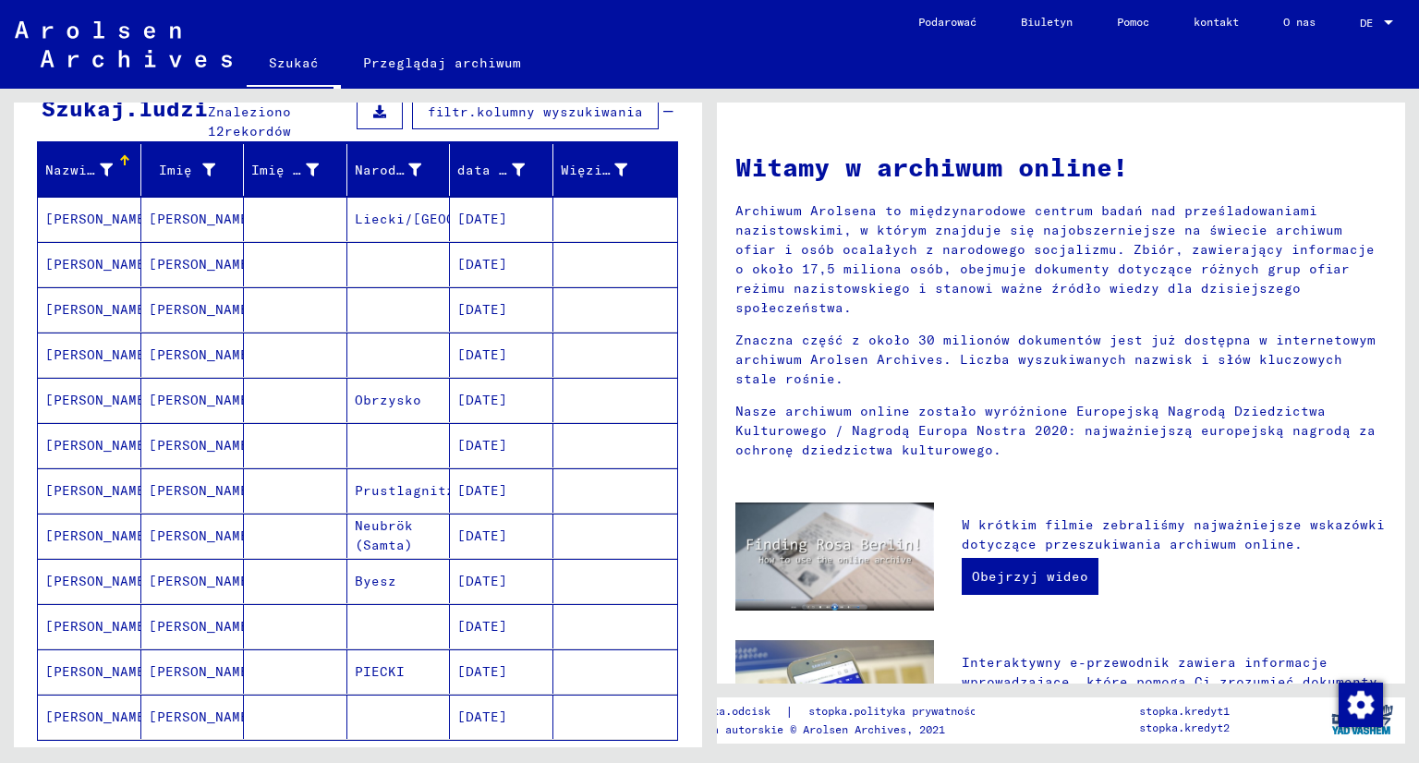
click at [488, 618] on font "[DATE]" at bounding box center [482, 626] width 50 height 17
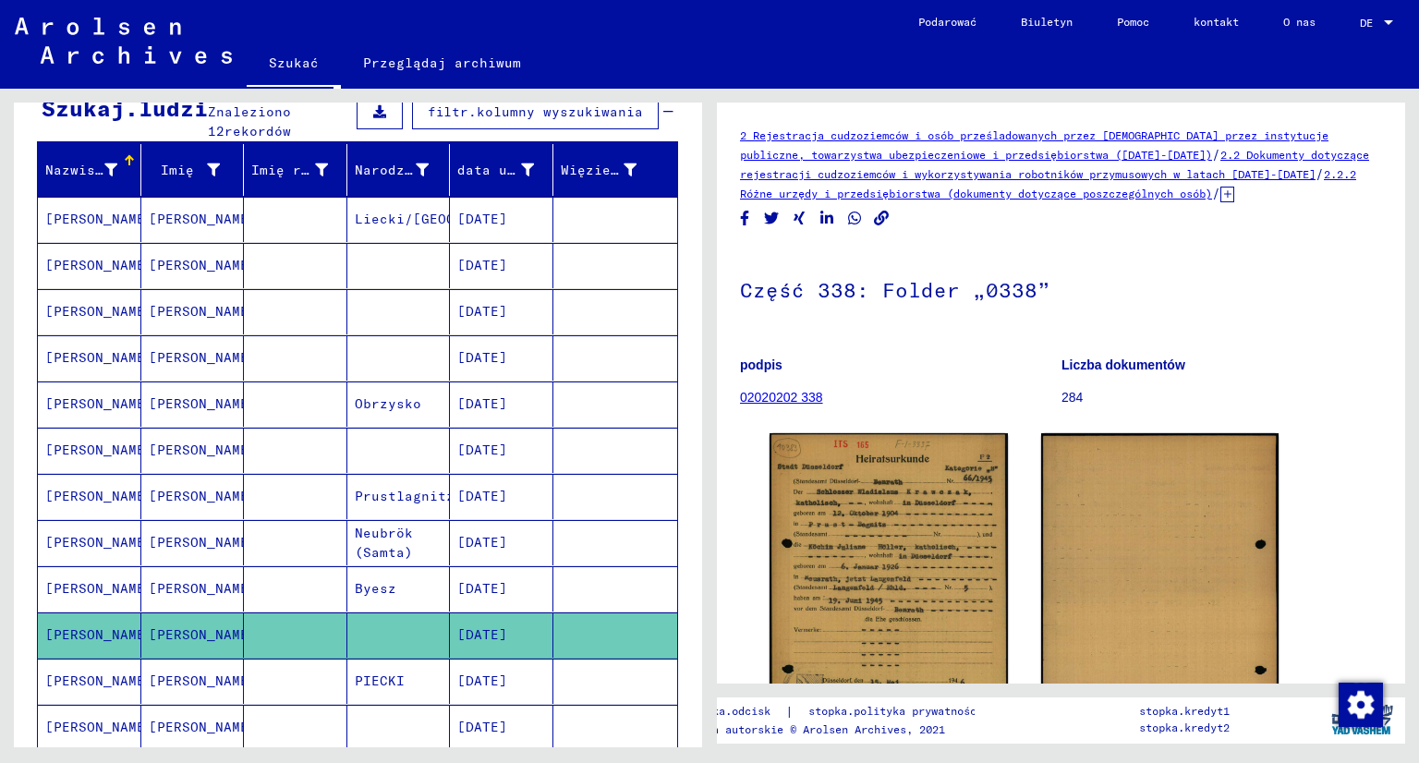
click at [488, 488] on font "[DATE]" at bounding box center [482, 496] width 50 height 17
